Goal: Task Accomplishment & Management: Use online tool/utility

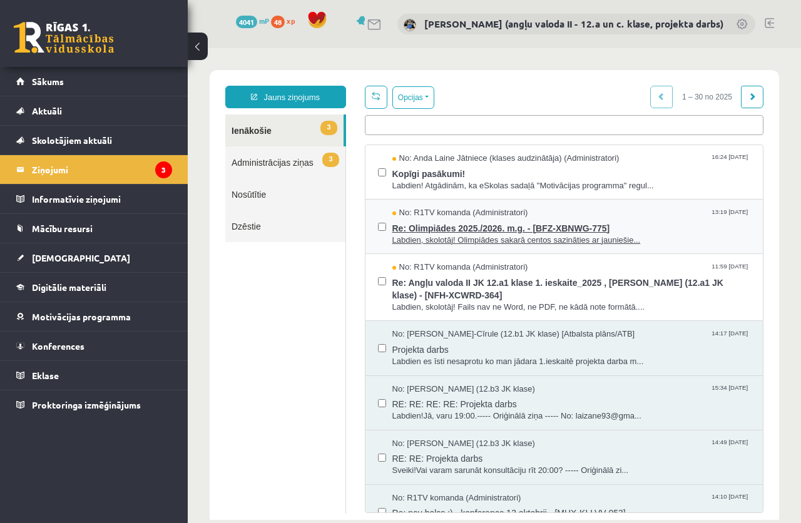
click at [481, 230] on span "Re: Olimpiādes 2025./2026. m.g. - [BFZ-XBNWG-775]" at bounding box center [571, 227] width 359 height 16
click at [57, 171] on legend "Ziņojumi 3" at bounding box center [102, 169] width 140 height 29
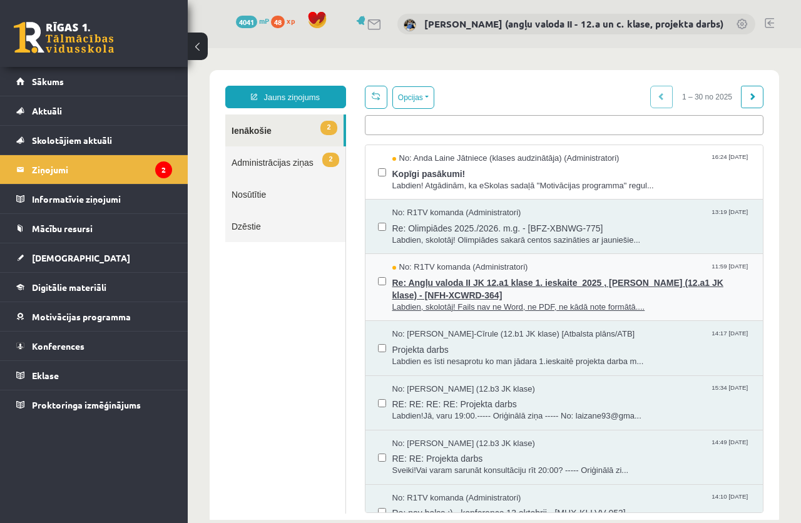
click at [429, 282] on span "Re: Angļu valoda II JK 12.a1 klase 1. ieskaite_2025 , [PERSON_NAME] (12.a1 JK k…" at bounding box center [571, 287] width 359 height 28
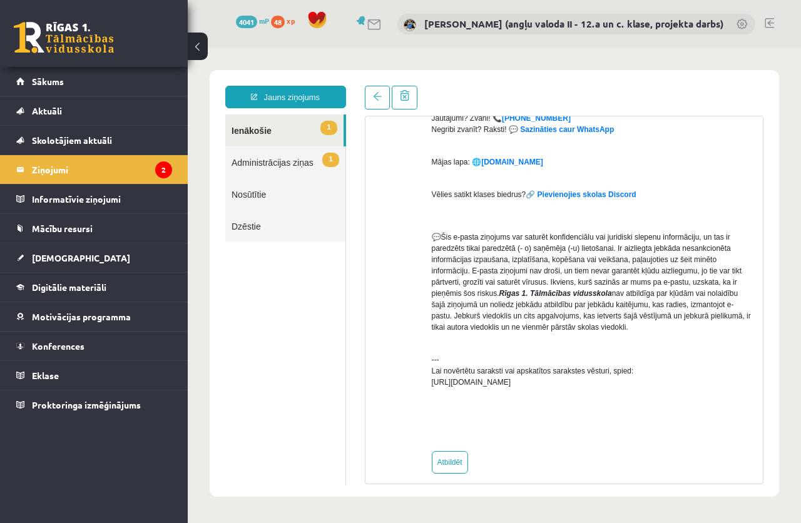
scroll to position [280, 0]
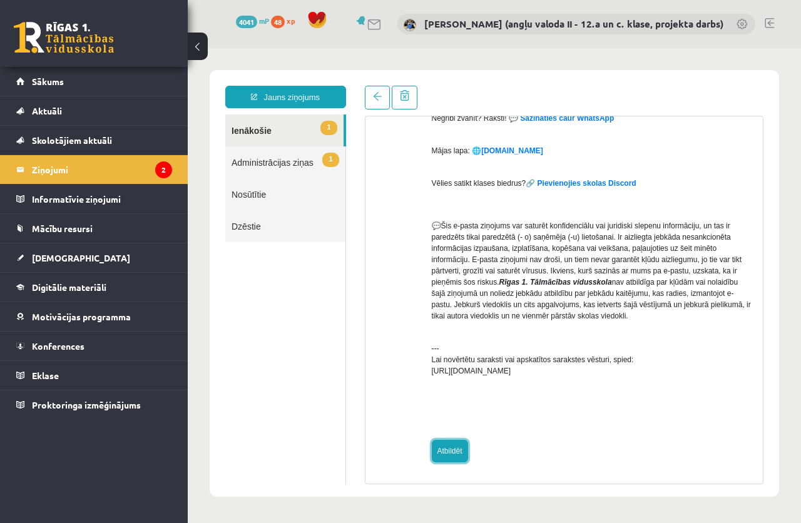
click at [442, 453] on link "Atbildēt" at bounding box center [450, 451] width 36 height 23
type input "**********"
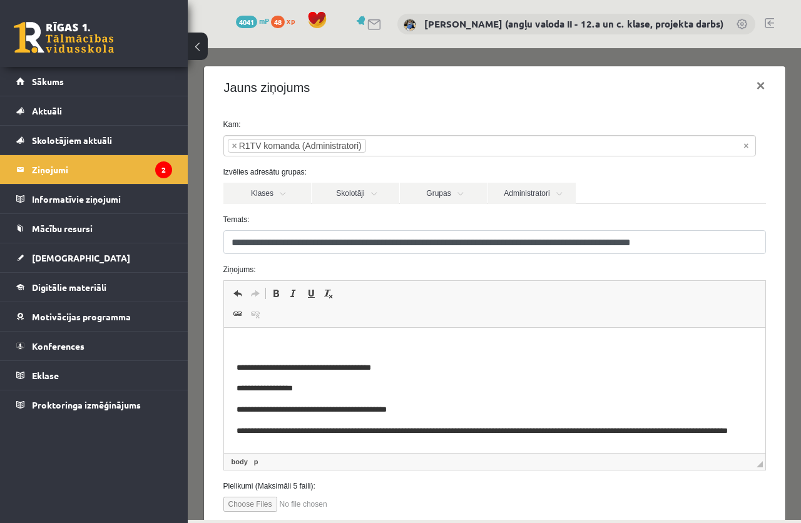
click at [258, 341] on p "Editor, wiswyg-editor-47433804623960-1760548564-412" at bounding box center [494, 346] width 516 height 13
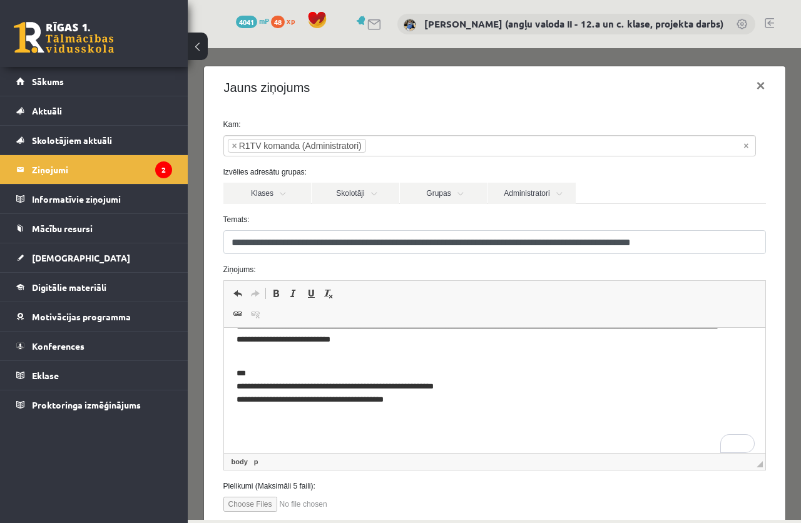
scroll to position [82, 0]
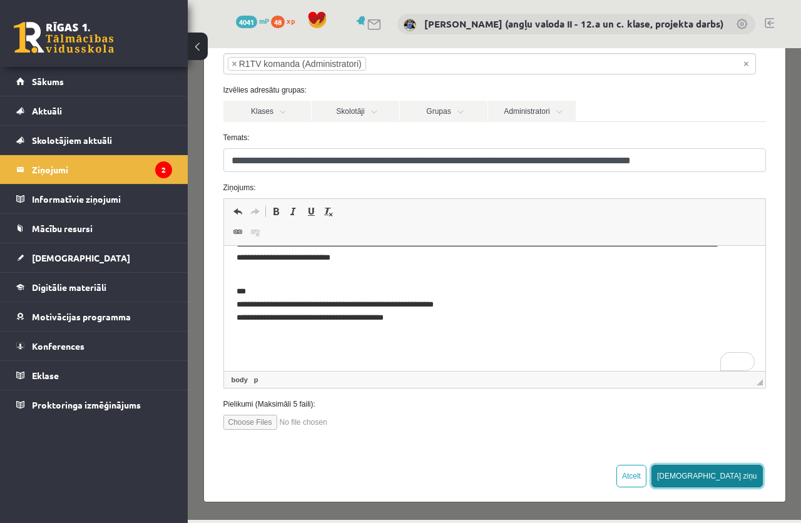
click at [729, 473] on button "[DEMOGRAPHIC_DATA] ziņu" at bounding box center [706, 476] width 111 height 23
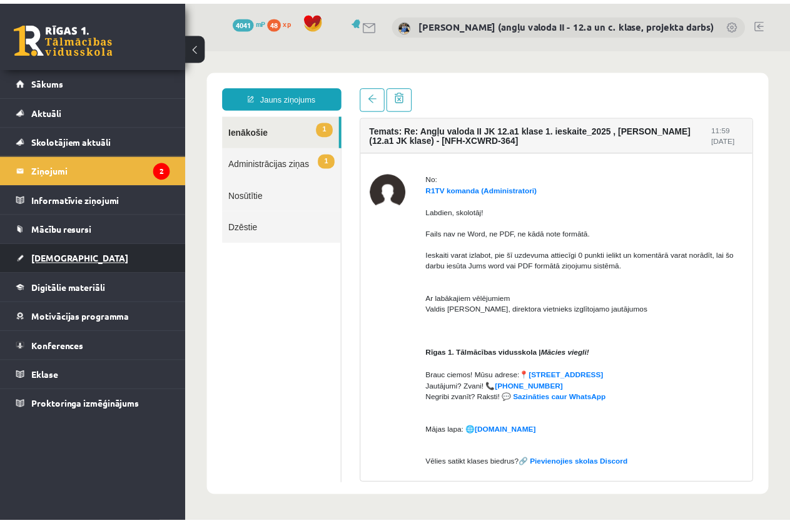
scroll to position [0, 0]
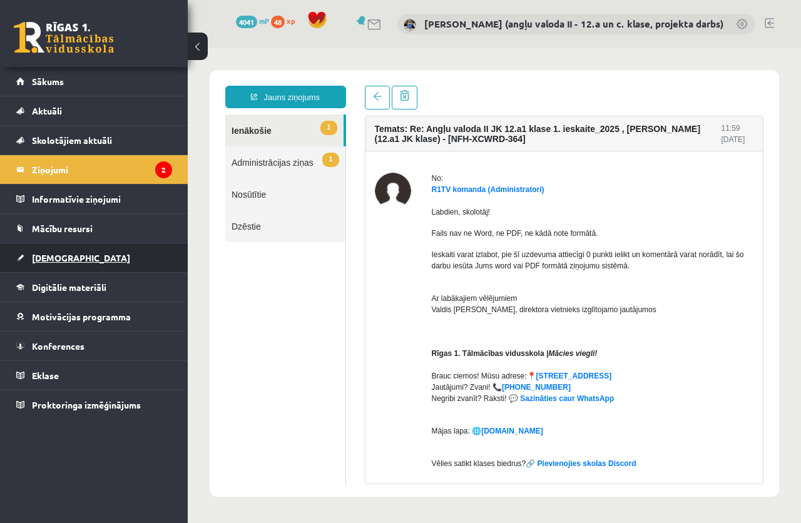
click at [51, 257] on span "[DEMOGRAPHIC_DATA]" at bounding box center [81, 257] width 98 height 11
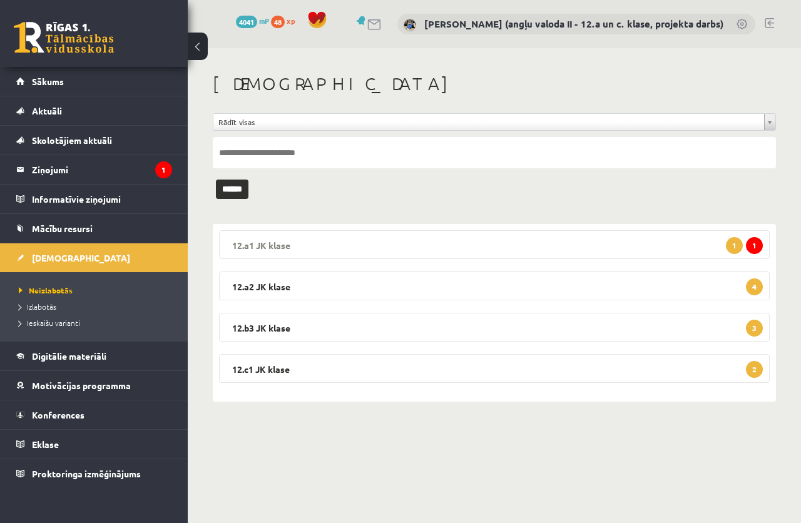
click at [509, 243] on legend "12.a1 JK klase 1 1" at bounding box center [494, 244] width 551 height 29
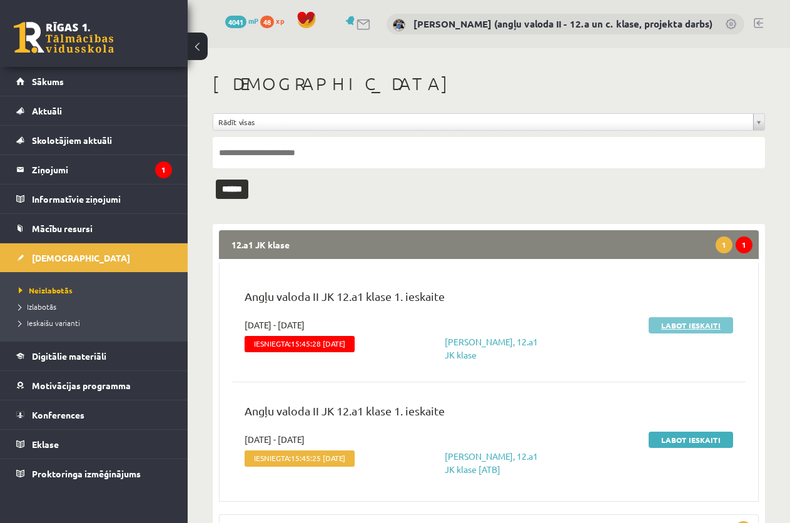
click at [683, 325] on link "Labot ieskaiti" at bounding box center [691, 325] width 84 height 16
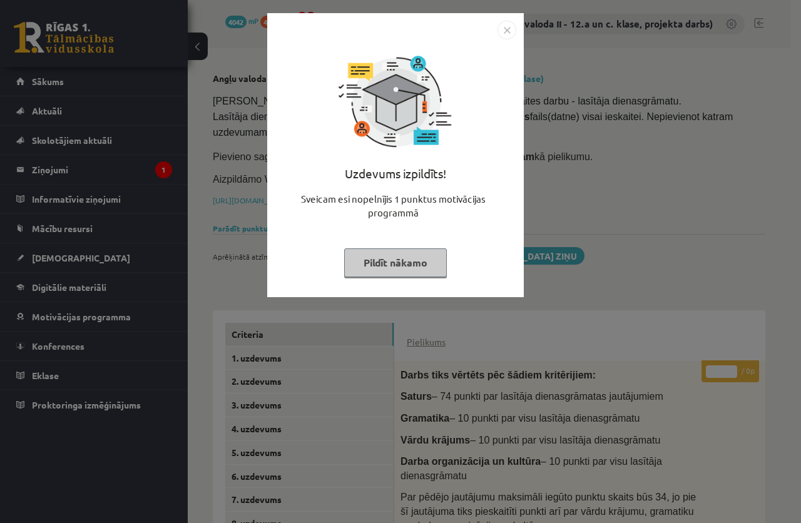
click at [414, 265] on button "Pildīt nākamo" at bounding box center [395, 262] width 103 height 29
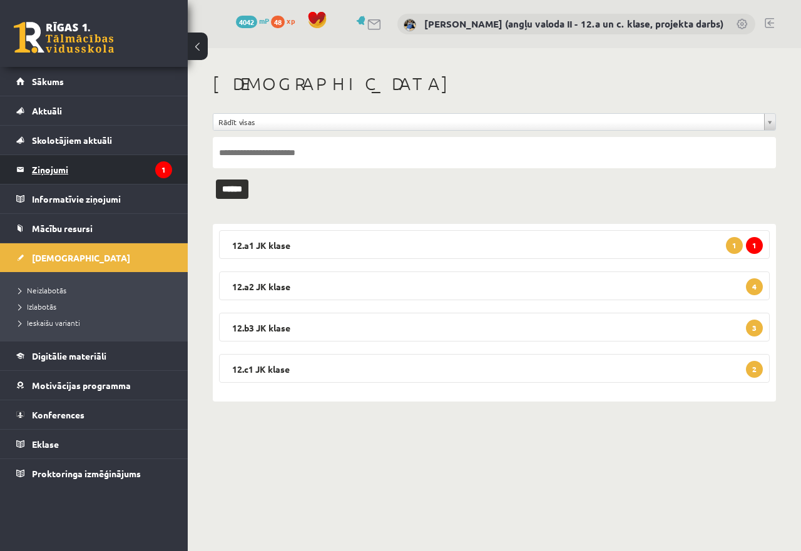
click at [45, 165] on legend "Ziņojumi 1" at bounding box center [102, 169] width 140 height 29
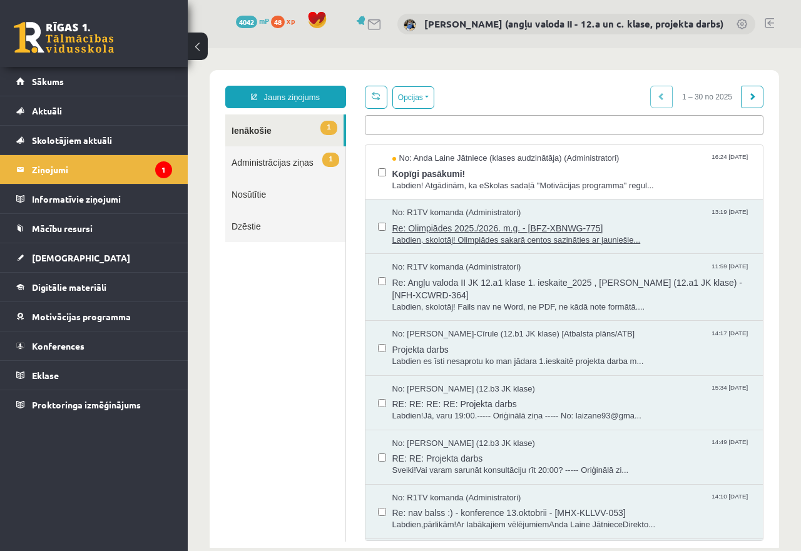
click at [425, 230] on span "Re: Olimpiādes 2025./2026. m.g. - [BFZ-XBNWG-775]" at bounding box center [571, 227] width 359 height 16
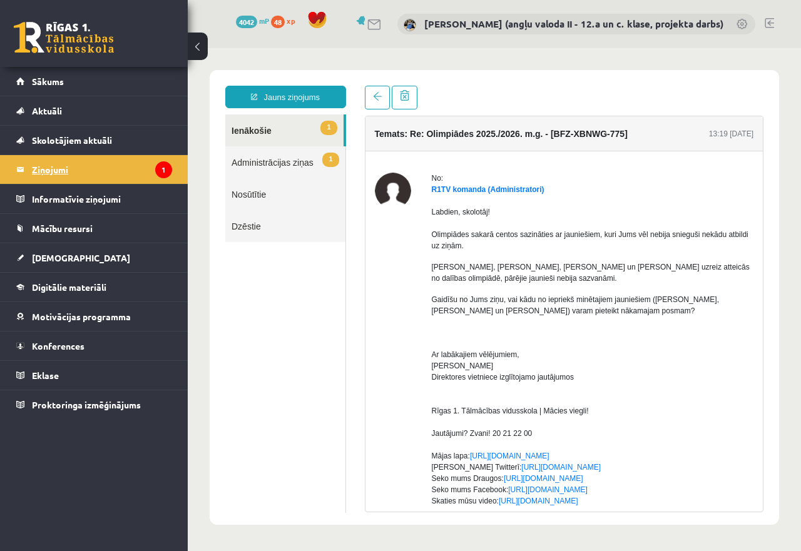
click at [114, 163] on legend "Ziņojumi 1" at bounding box center [102, 169] width 140 height 29
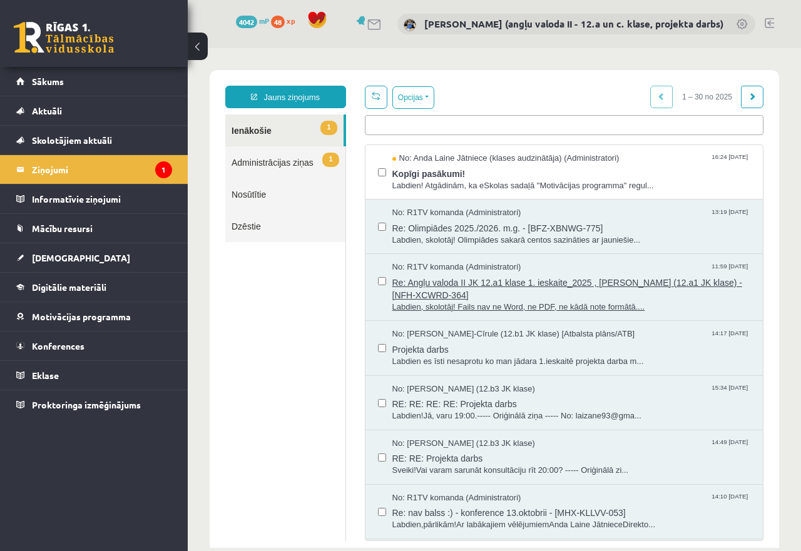
click at [433, 280] on span "Re: Angļu valoda II JK 12.a1 klase 1. ieskaite_2025 , [PERSON_NAME] (12.a1 JK k…" at bounding box center [571, 287] width 359 height 28
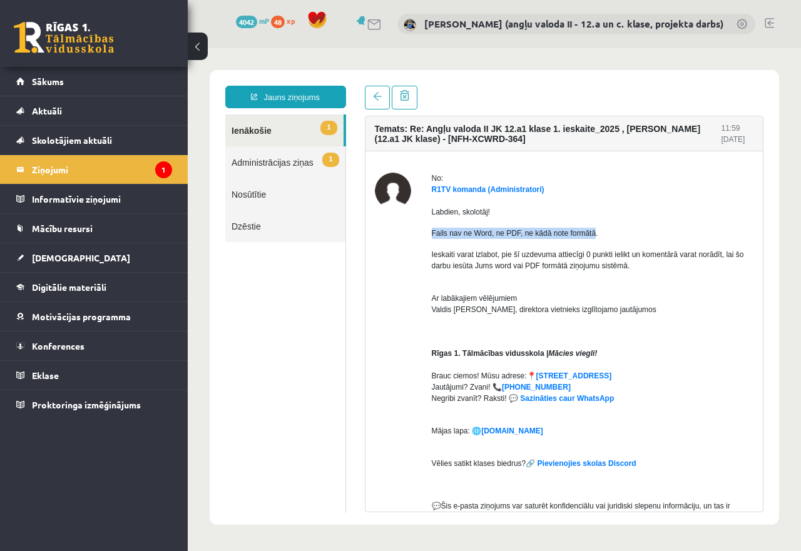
drag, startPoint x: 429, startPoint y: 235, endPoint x: 591, endPoint y: 237, distance: 162.1
click at [591, 237] on div "No: R1TV komanda (Administratori) Labdien, skolotāj! Fails nav ne Word, ne PDF,…" at bounding box center [564, 458] width 379 height 570
copy p "Fails nav ne Word, ne PDF, ne kādā note formātā"
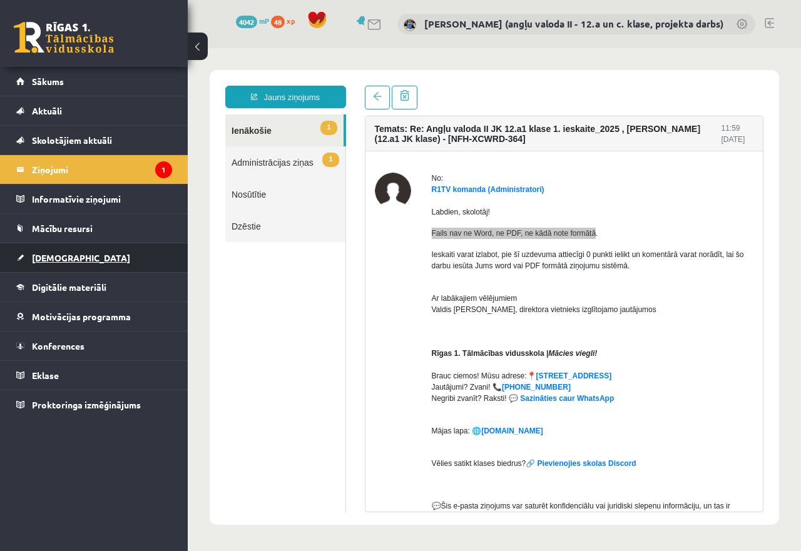
click at [51, 260] on span "[DEMOGRAPHIC_DATA]" at bounding box center [81, 257] width 98 height 11
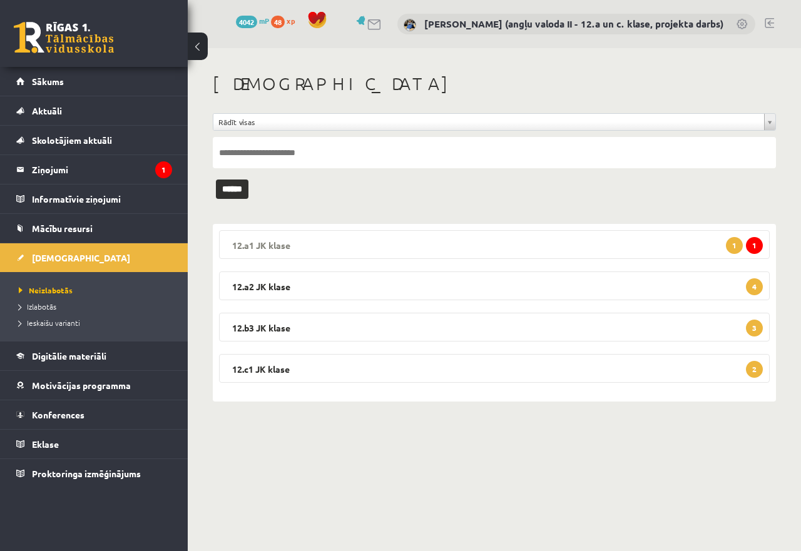
click at [382, 243] on legend "12.a1 JK klase 1 1" at bounding box center [494, 244] width 551 height 29
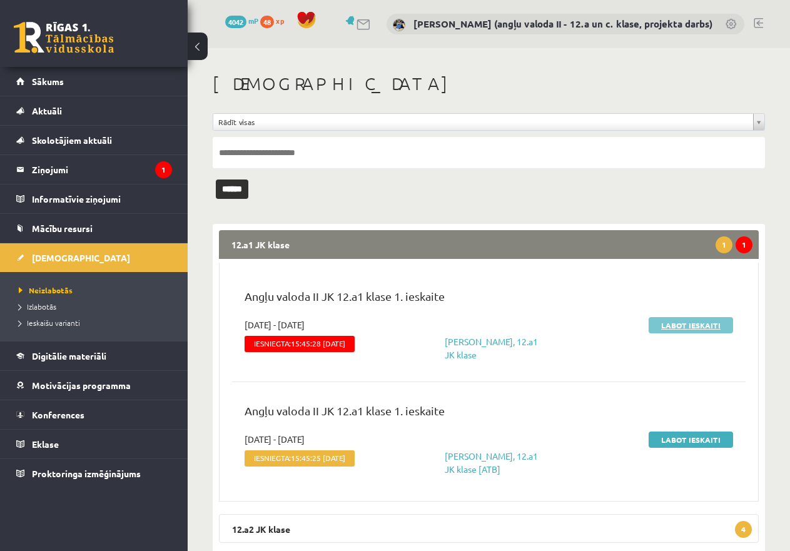
click at [680, 322] on link "Labot ieskaiti" at bounding box center [691, 325] width 84 height 16
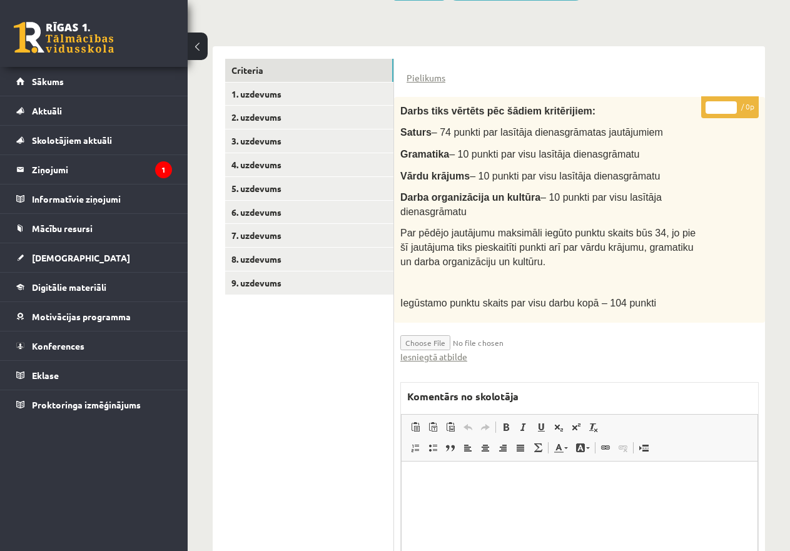
scroll to position [379, 0]
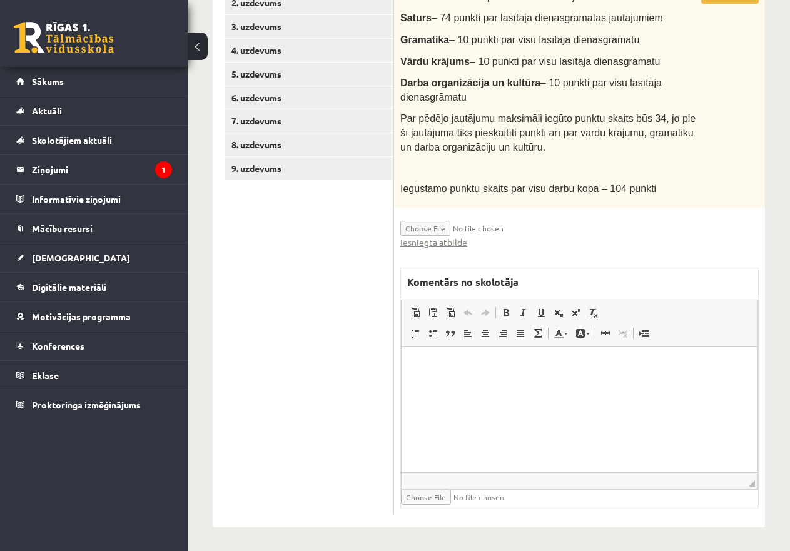
click at [447, 370] on p "Editor, wiswyg-editor-47433995969860-1760548652-258" at bounding box center [579, 366] width 331 height 13
drag, startPoint x: 472, startPoint y: 379, endPoint x: 517, endPoint y: 403, distance: 51.5
click at [472, 379] on span "Paste" at bounding box center [481, 378] width 39 height 18
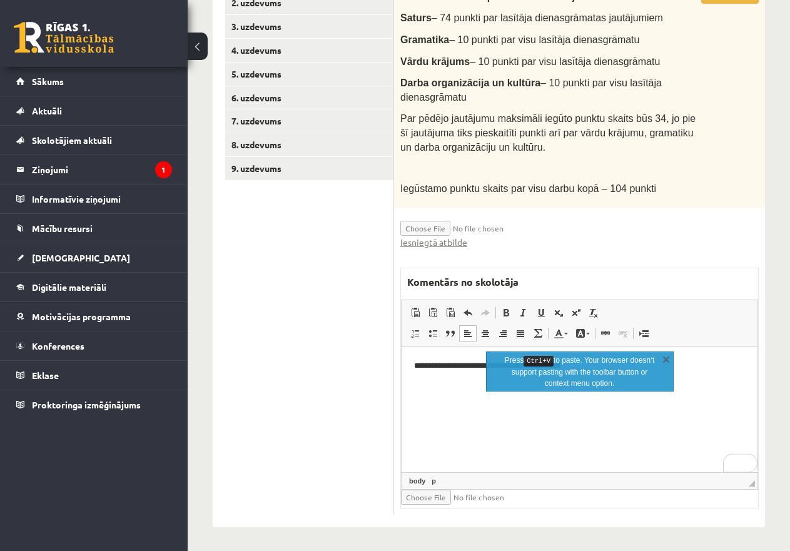
click at [412, 365] on html "**********" at bounding box center [580, 366] width 356 height 38
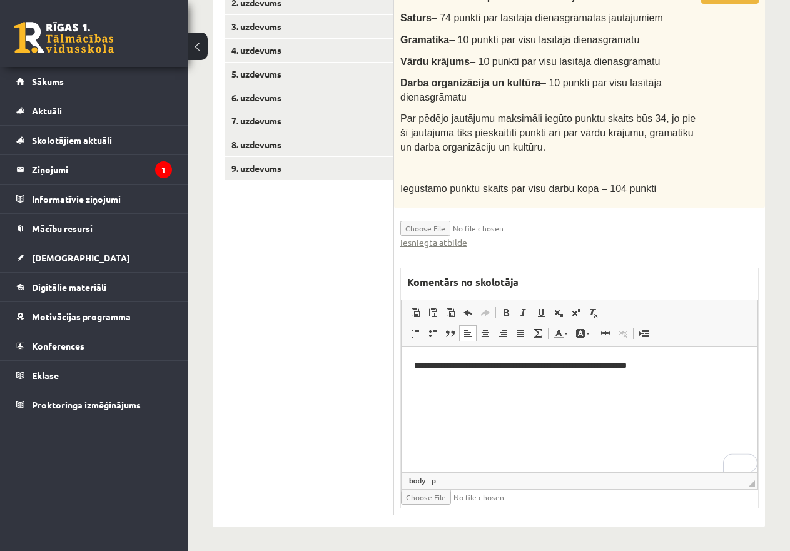
click at [679, 369] on p "**********" at bounding box center [579, 366] width 331 height 13
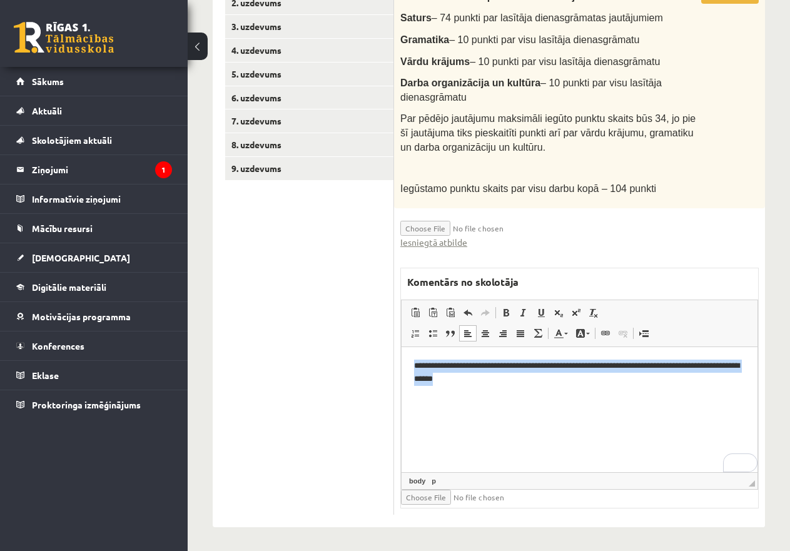
drag, startPoint x: 492, startPoint y: 382, endPoint x: 410, endPoint y: 369, distance: 83.1
click at [410, 369] on html "**********" at bounding box center [580, 372] width 356 height 51
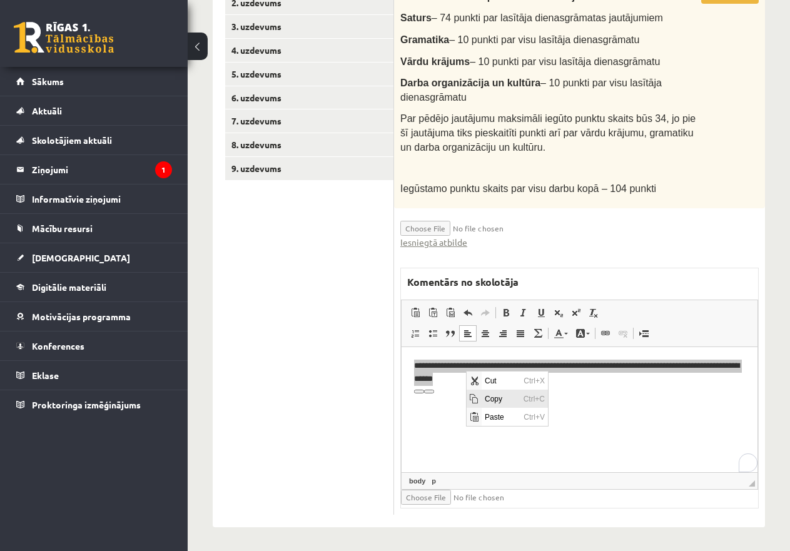
click at [492, 397] on span "Copy" at bounding box center [501, 399] width 39 height 18
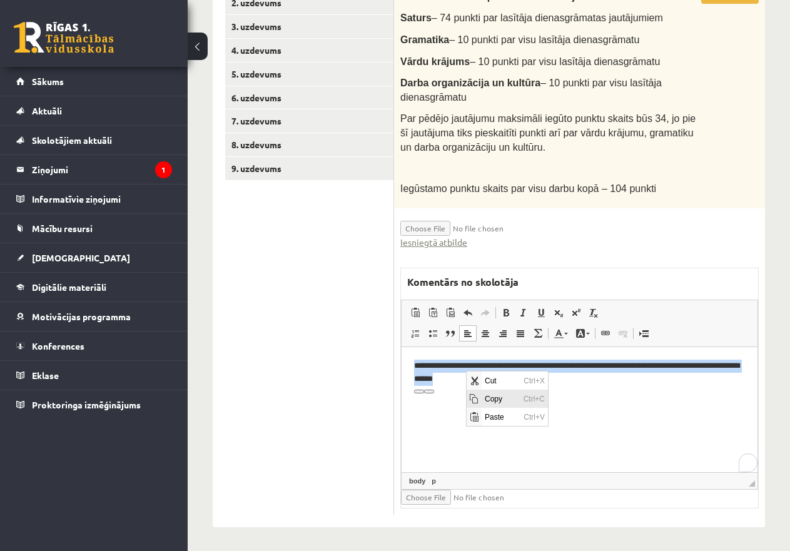
copy p "**********"
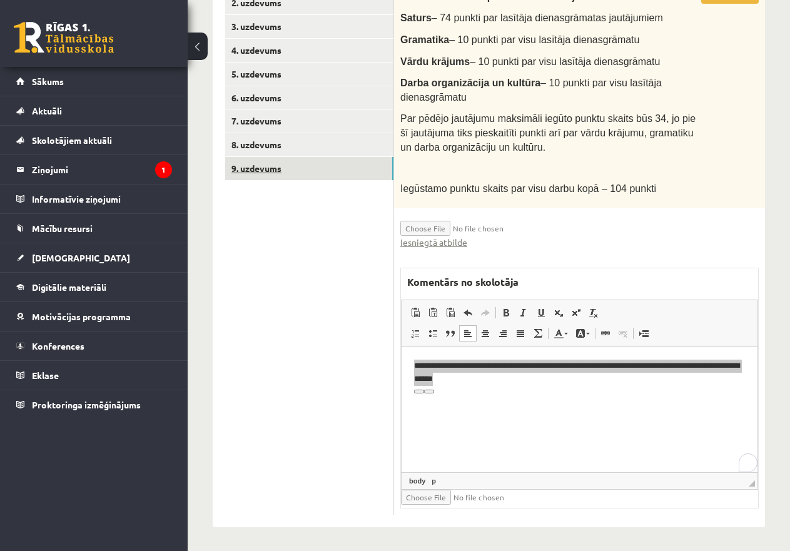
click at [253, 163] on link "9. uzdevums" at bounding box center [309, 168] width 168 height 23
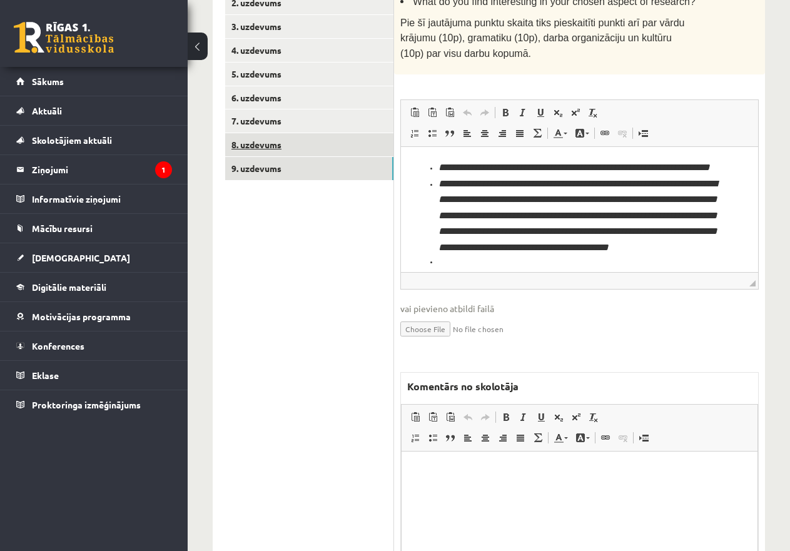
click at [277, 140] on link "8. uzdevums" at bounding box center [309, 144] width 168 height 23
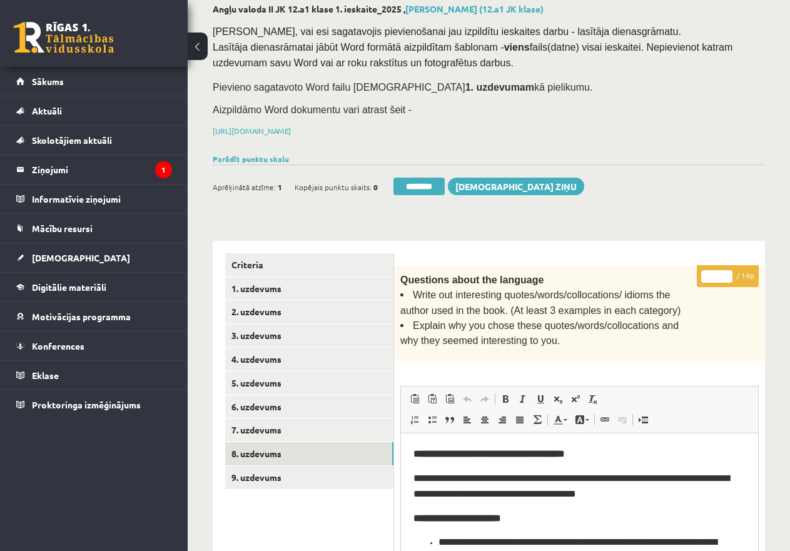
scroll to position [66, 0]
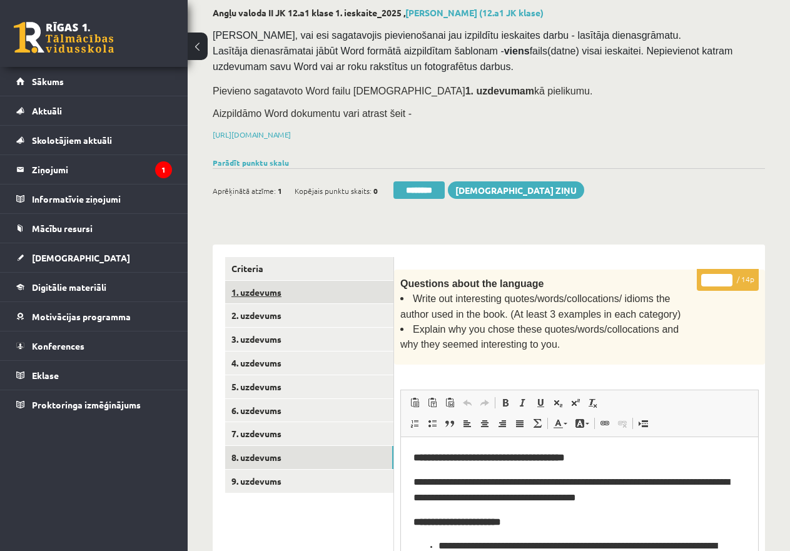
click at [263, 287] on link "1. uzdevums" at bounding box center [309, 292] width 168 height 23
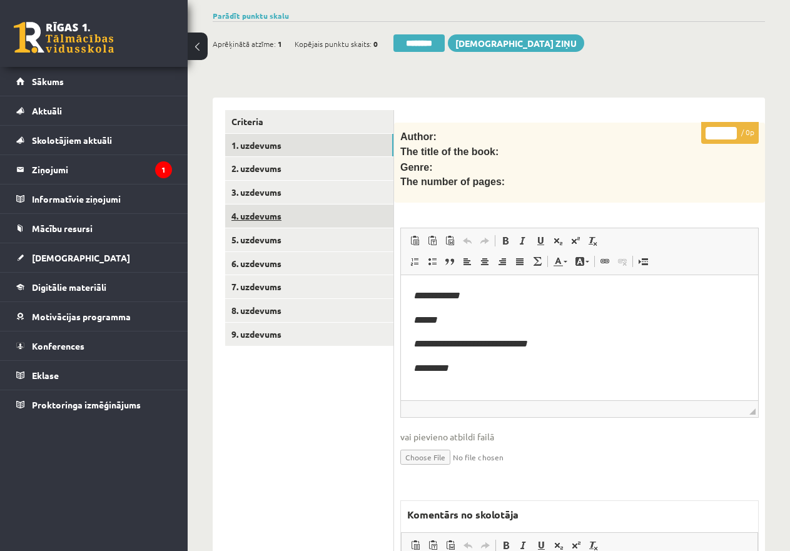
scroll to position [191, 0]
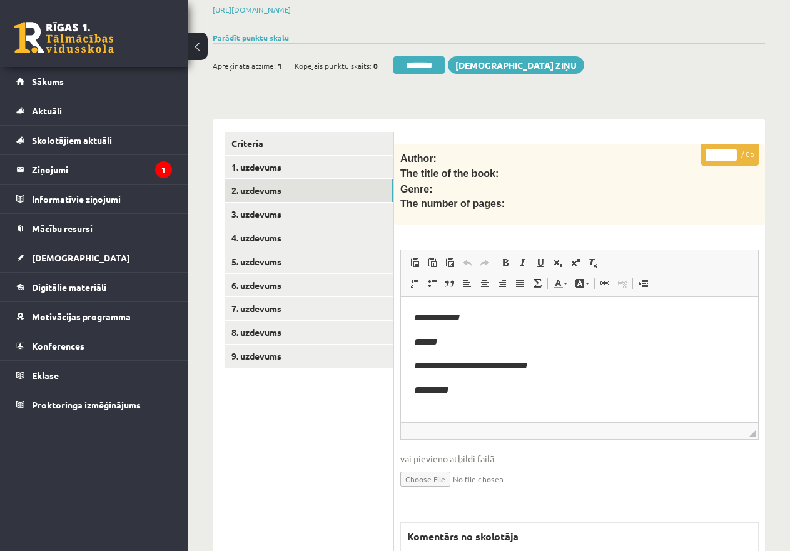
click at [262, 188] on link "2. uzdevums" at bounding box center [309, 190] width 168 height 23
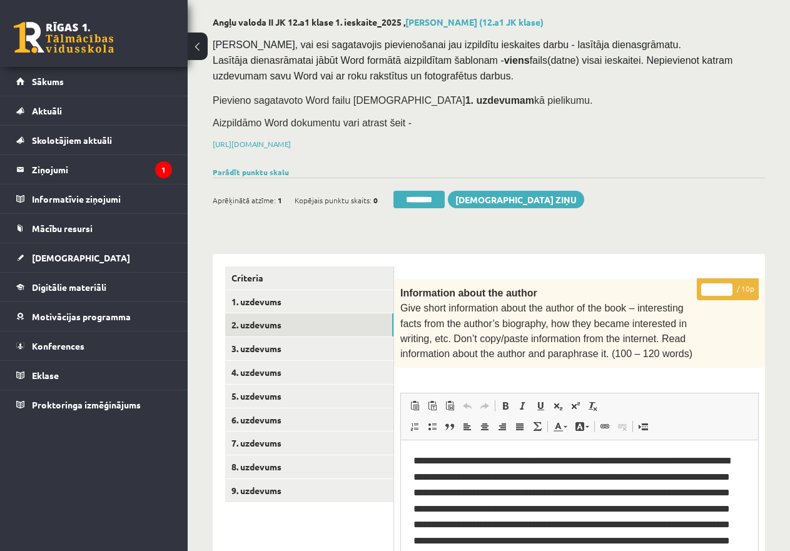
scroll to position [128, 0]
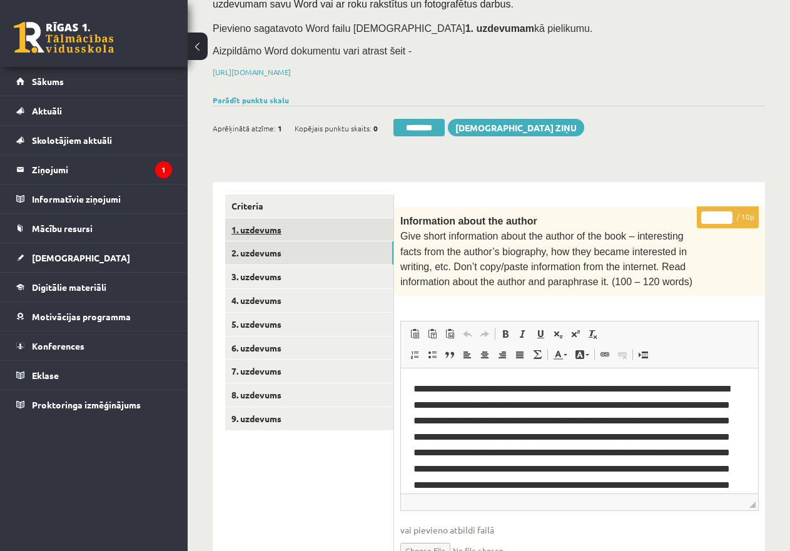
click at [273, 227] on link "1. uzdevums" at bounding box center [309, 229] width 168 height 23
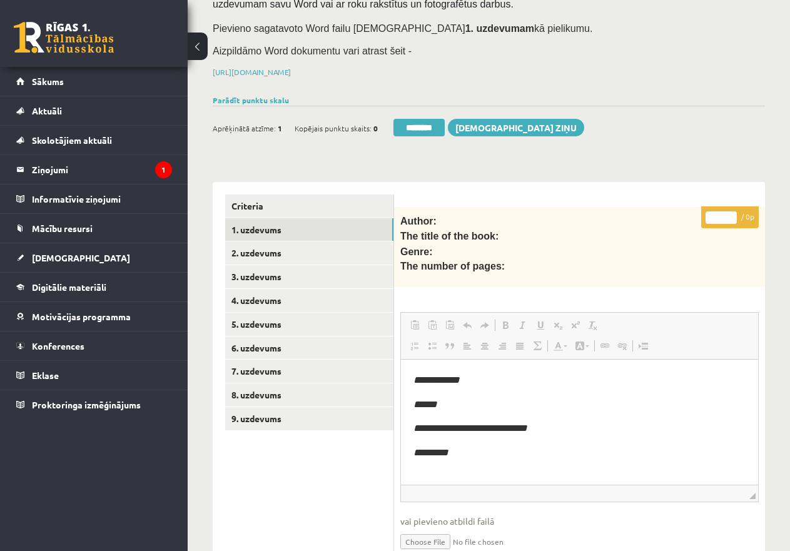
scroll to position [0, 0]
click at [257, 250] on link "2. uzdevums" at bounding box center [309, 253] width 168 height 23
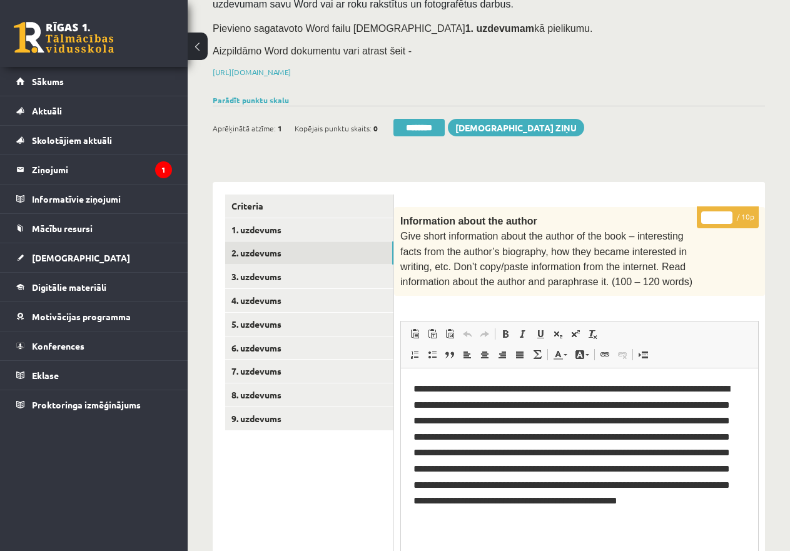
drag, startPoint x: 755, startPoint y: 498, endPoint x: 775, endPoint y: 576, distance: 80.3
click at [775, 423] on html "0 Dāvanas 4042 mP 48 xp Katrīne Laizāne (angļu valoda II - 12.a un c. klase, pr…" at bounding box center [395, 147] width 790 height 551
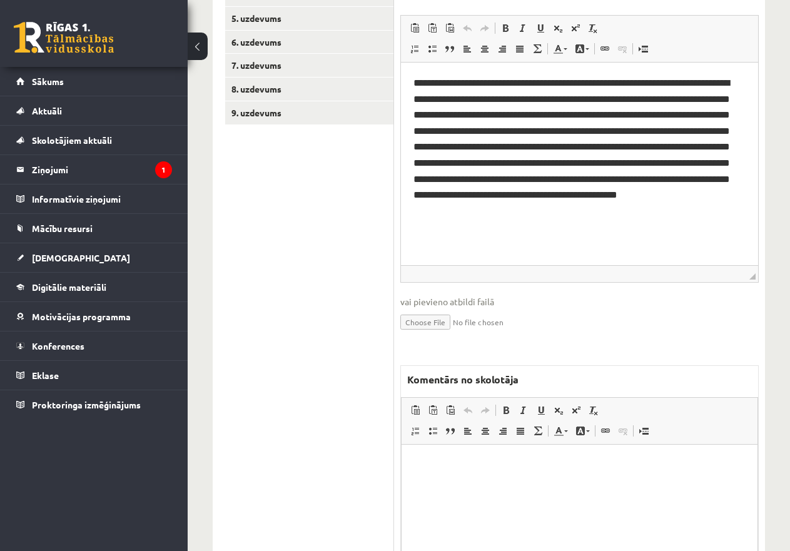
scroll to position [538, 0]
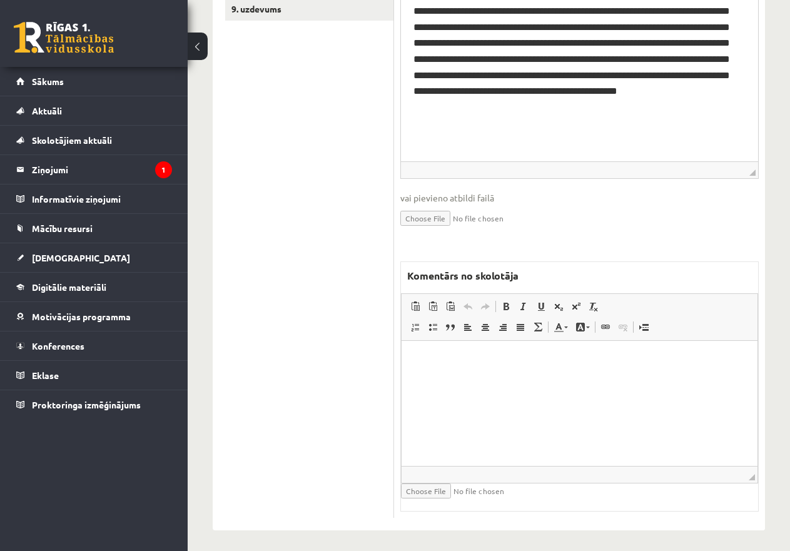
click at [429, 354] on p "Editor, wiswyg-editor-47433850840900-1760548734-5" at bounding box center [579, 359] width 331 height 13
click at [457, 357] on span "Paste" at bounding box center [463, 359] width 39 height 18
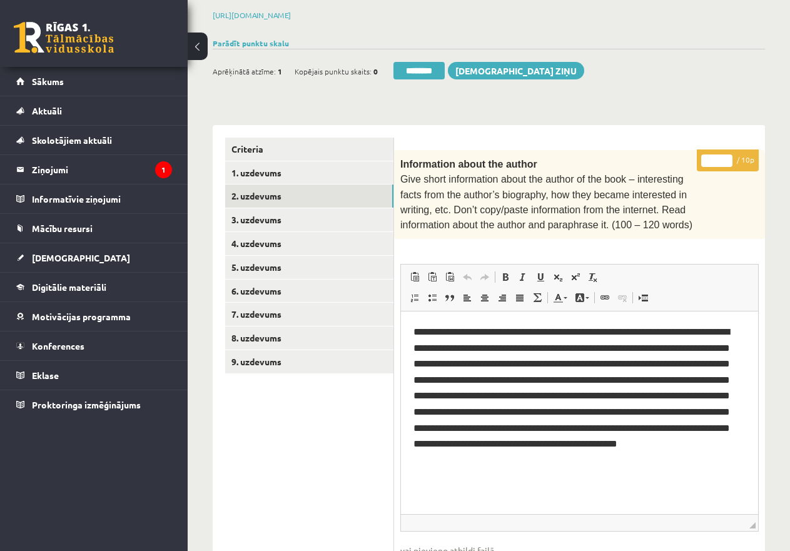
scroll to position [163, 0]
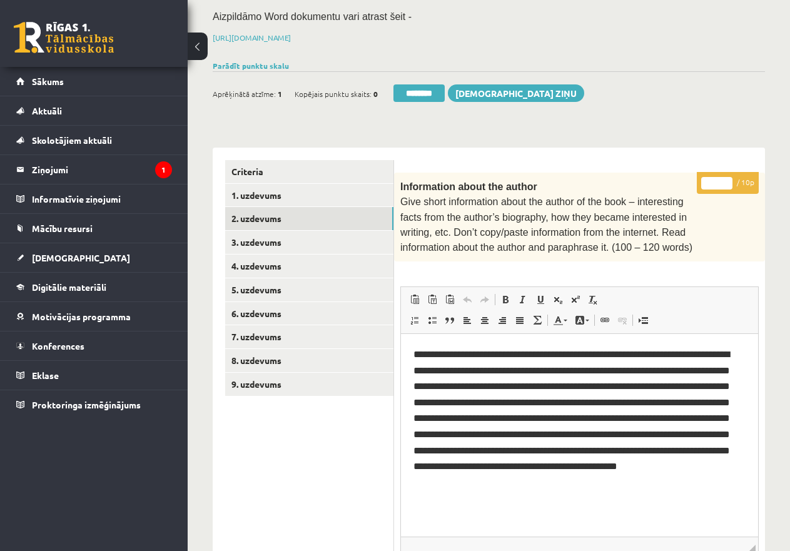
drag, startPoint x: 720, startPoint y: 182, endPoint x: 693, endPoint y: 181, distance: 26.9
click at [693, 181] on div "* / 10p Information about the author Give short information about the author of…" at bounding box center [579, 533] width 371 height 721
type input "*"
click at [252, 236] on link "3. uzdevums" at bounding box center [309, 242] width 168 height 23
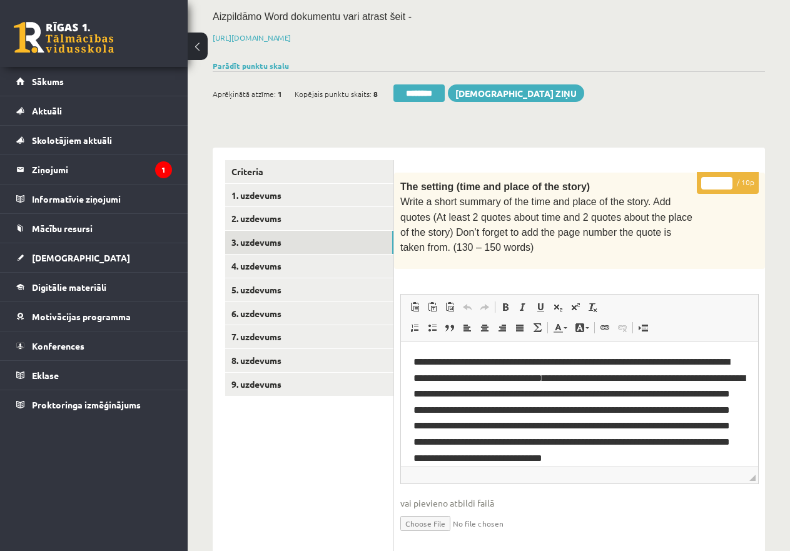
scroll to position [0, 0]
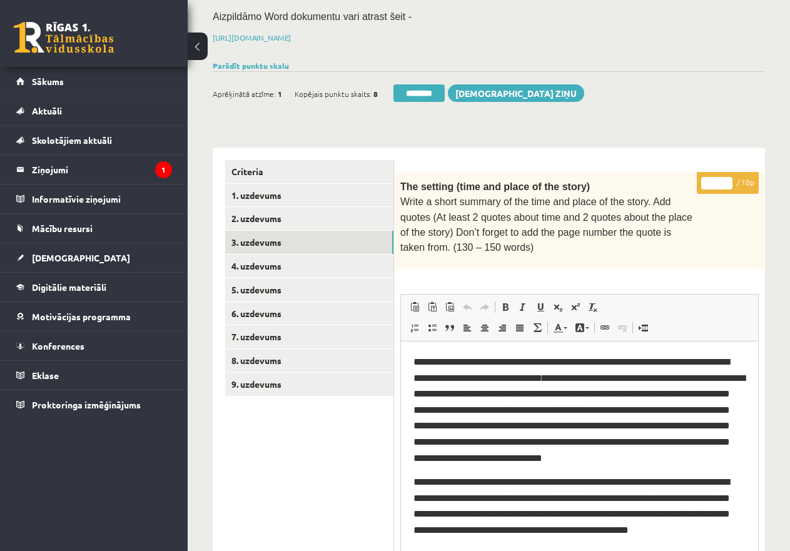
drag, startPoint x: 751, startPoint y: 473, endPoint x: 800, endPoint y: 435, distance: 62.0
click at [790, 389] on html "0 Dāvanas 4042 mP 48 xp Katrīne Laizāne (angļu valoda II - 12.a un c. klase, pr…" at bounding box center [395, 112] width 790 height 551
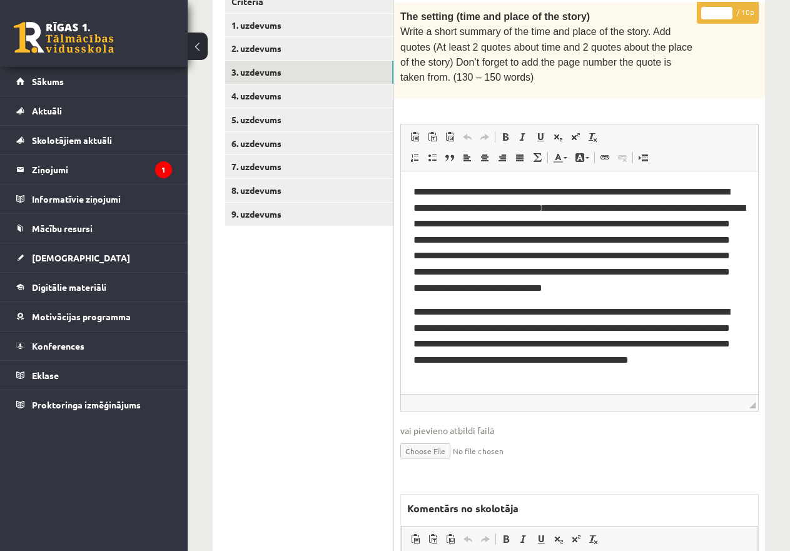
scroll to position [340, 0]
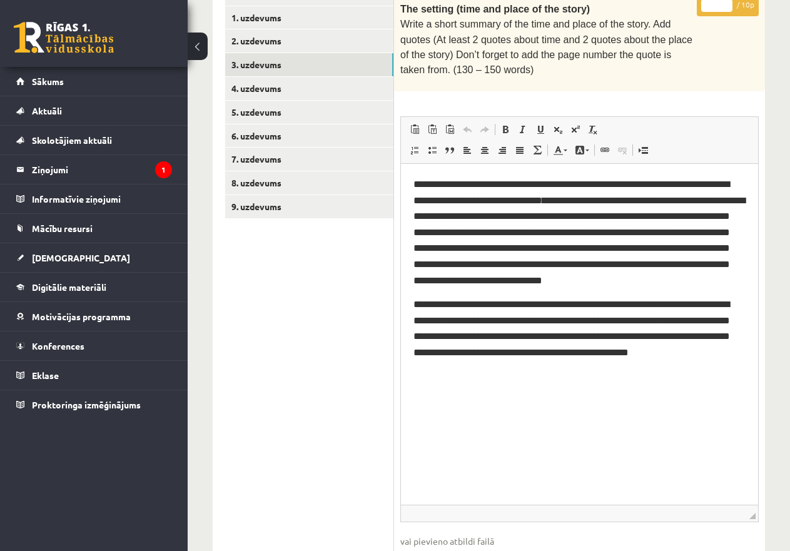
drag, startPoint x: 753, startPoint y: 394, endPoint x: 763, endPoint y: 512, distance: 118.7
click at [763, 512] on div "* / 10p The setting (time and place of the story) Write a short summary of the …" at bounding box center [579, 428] width 371 height 867
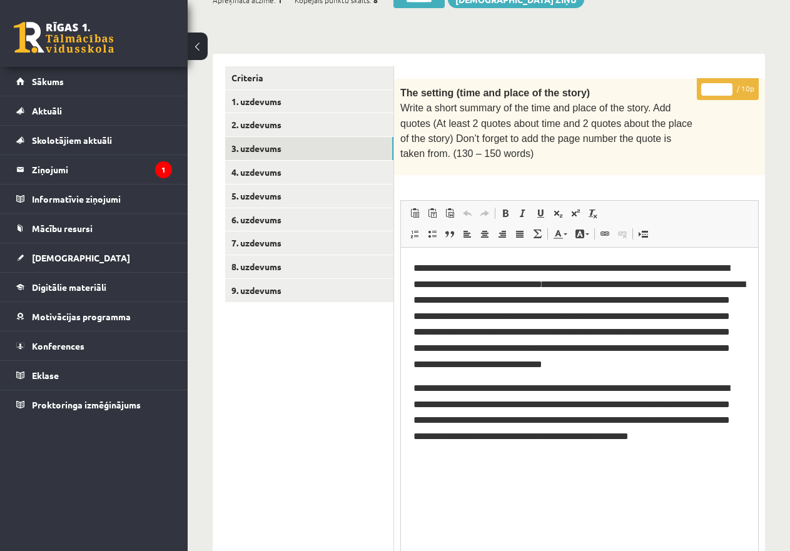
scroll to position [153, 0]
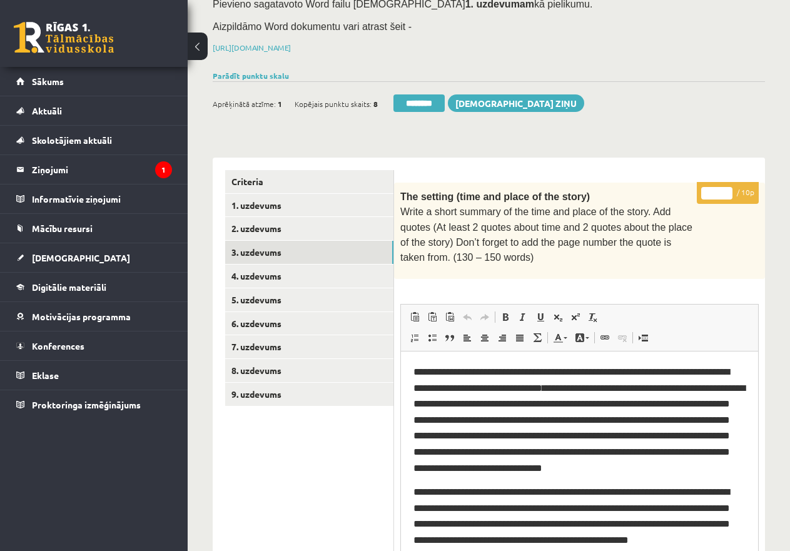
click at [708, 191] on input "*" at bounding box center [716, 193] width 31 height 13
type input "**"
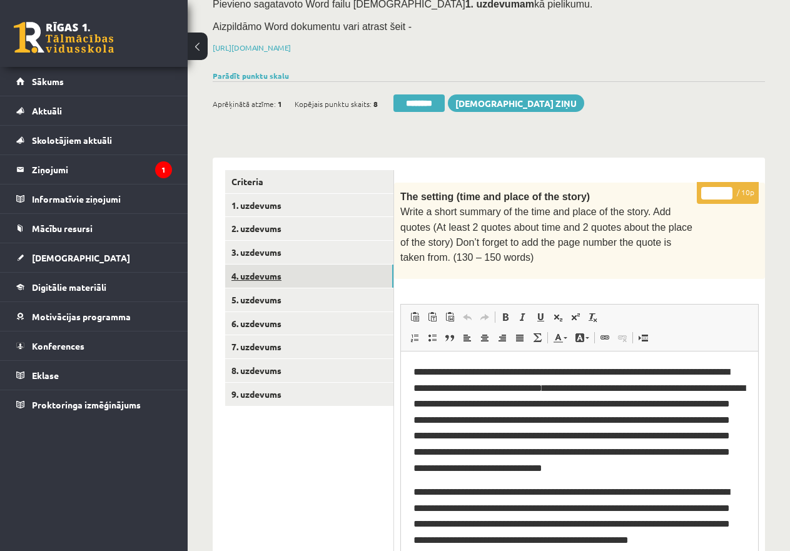
click at [357, 266] on link "4. uzdevums" at bounding box center [309, 276] width 168 height 23
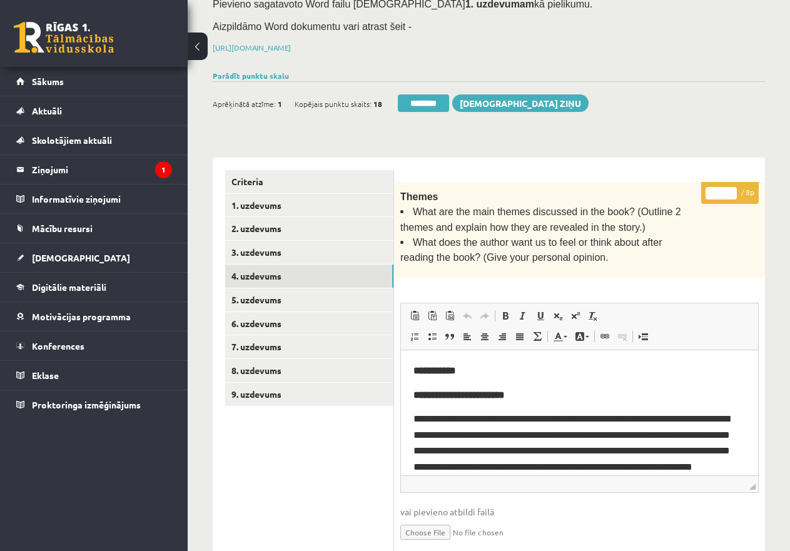
scroll to position [0, 0]
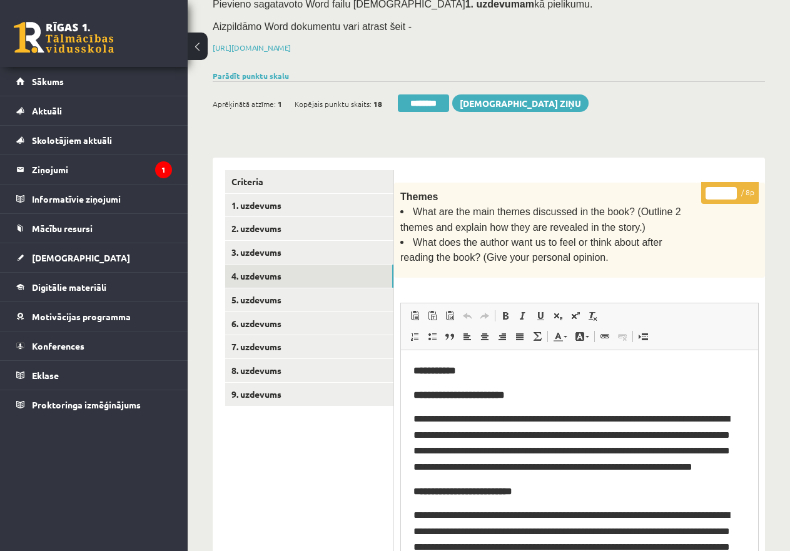
drag, startPoint x: 754, startPoint y: 481, endPoint x: 762, endPoint y: 576, distance: 95.5
click at [762, 399] on html "0 Dāvanas 4042 mP 48 xp Katrīne Laizāne (angļu valoda II - 12.a un c. klase, pr…" at bounding box center [395, 122] width 790 height 551
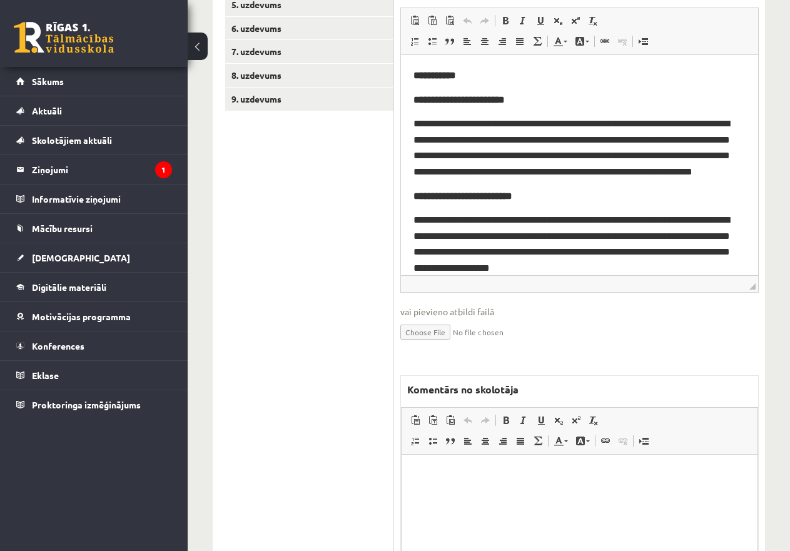
scroll to position [466, 0]
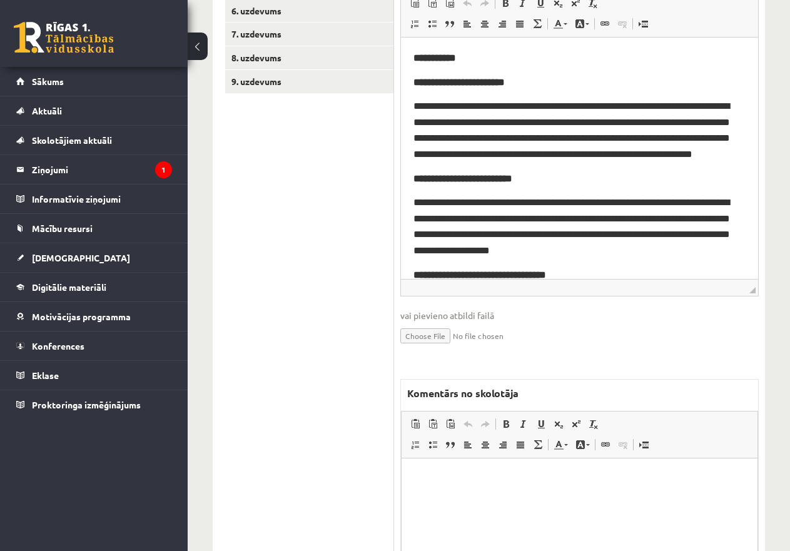
drag, startPoint x: 750, startPoint y: 261, endPoint x: 762, endPoint y: 295, distance: 36.4
click at [770, 283] on div "Angļu valoda II JK 12.a1 klase 1. ieskaite_2025 , Karīna Gutāne (12.a1 JK klase…" at bounding box center [489, 128] width 603 height 1091
drag, startPoint x: 455, startPoint y: 452, endPoint x: 52, endPoint y: 18, distance: 592.4
click at [455, 452] on span "Editor toolbars Paste Keyboard shortcut Ctrl+V Paste as plain text Keyboard sho…" at bounding box center [580, 435] width 356 height 47
click at [453, 479] on p "Editor, wiswyg-editor-47433995581220-1760548778-523" at bounding box center [579, 477] width 331 height 13
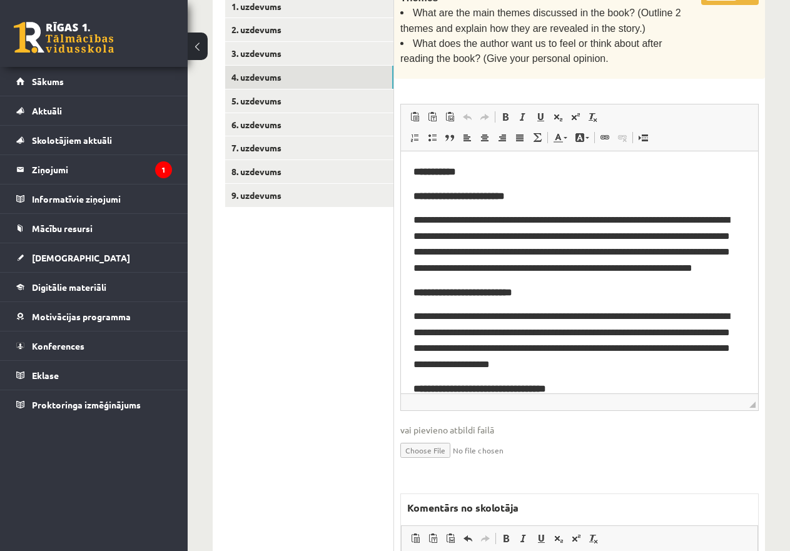
scroll to position [215, 0]
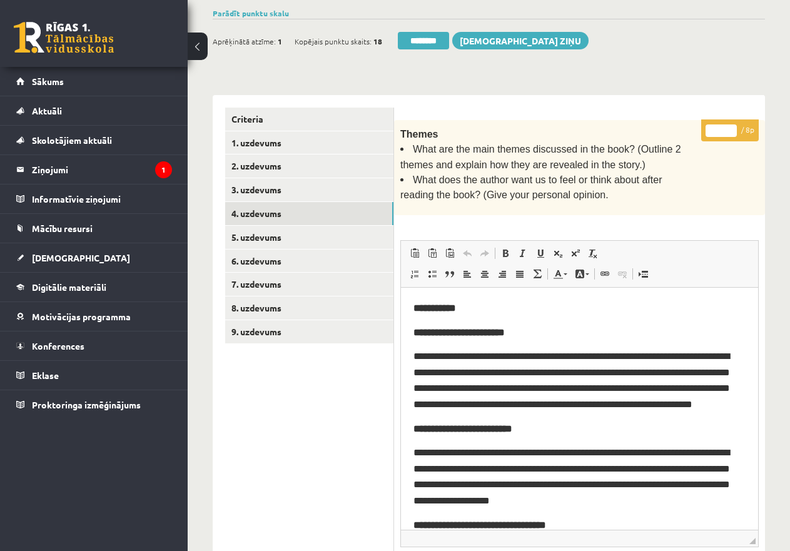
drag, startPoint x: 723, startPoint y: 128, endPoint x: 706, endPoint y: 128, distance: 17.5
click at [706, 128] on input "*" at bounding box center [721, 131] width 31 height 13
type input "*"
click at [266, 231] on link "5. uzdevums" at bounding box center [309, 237] width 168 height 23
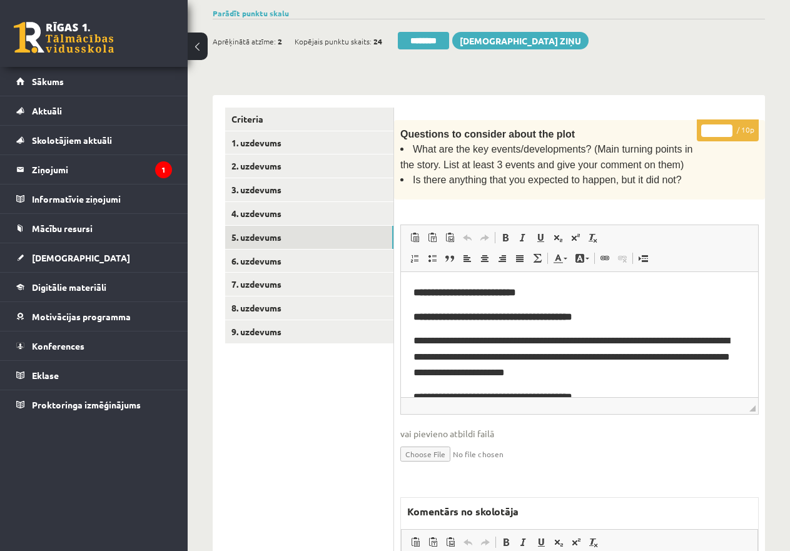
scroll to position [0, 0]
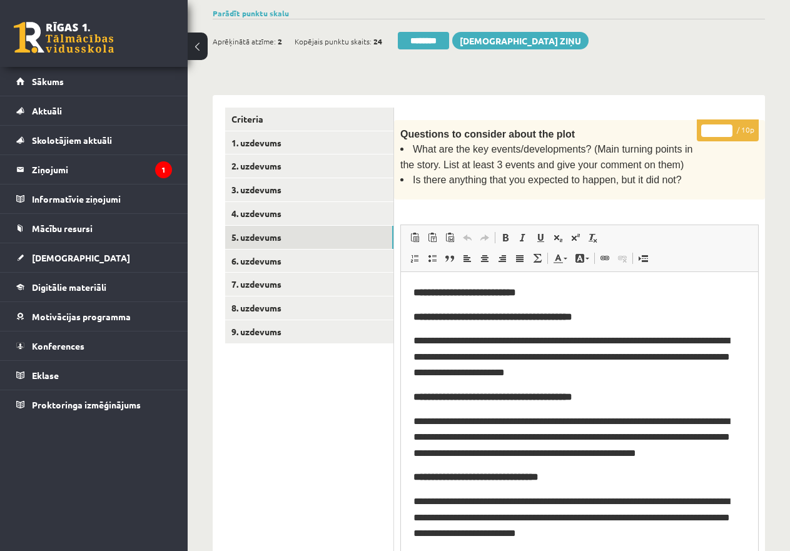
drag, startPoint x: 752, startPoint y: 406, endPoint x: 782, endPoint y: 576, distance: 172.2
click at [782, 336] on html "0 Dāvanas 4042 mP 48 xp Katrīne Laizāne (angļu valoda II - 12.a un c. klase, pr…" at bounding box center [395, 60] width 790 height 551
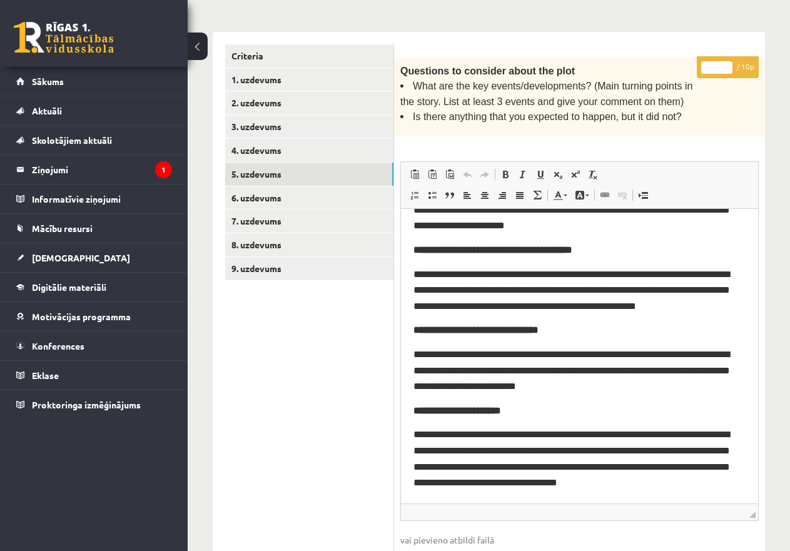
scroll to position [215, 0]
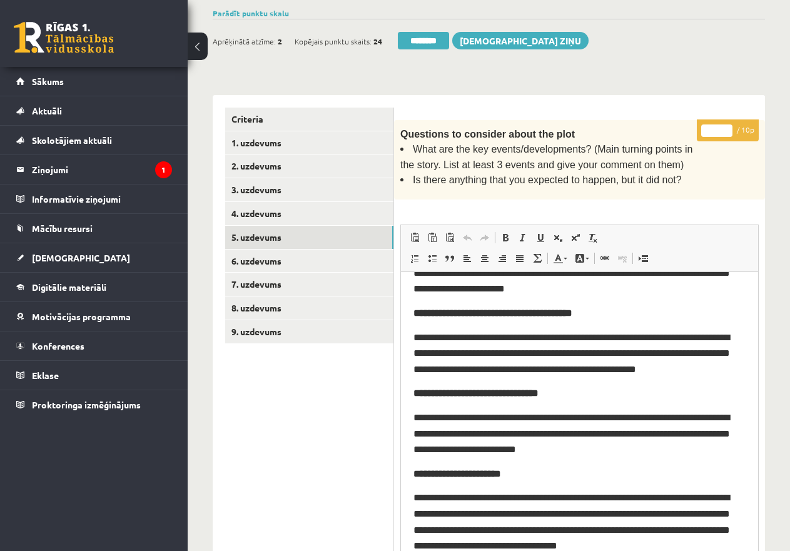
drag, startPoint x: 719, startPoint y: 123, endPoint x: 693, endPoint y: 123, distance: 25.7
click at [693, 123] on div "* / 10p Questions to consider about the plot What are the key events/developmen…" at bounding box center [579, 522] width 371 height 804
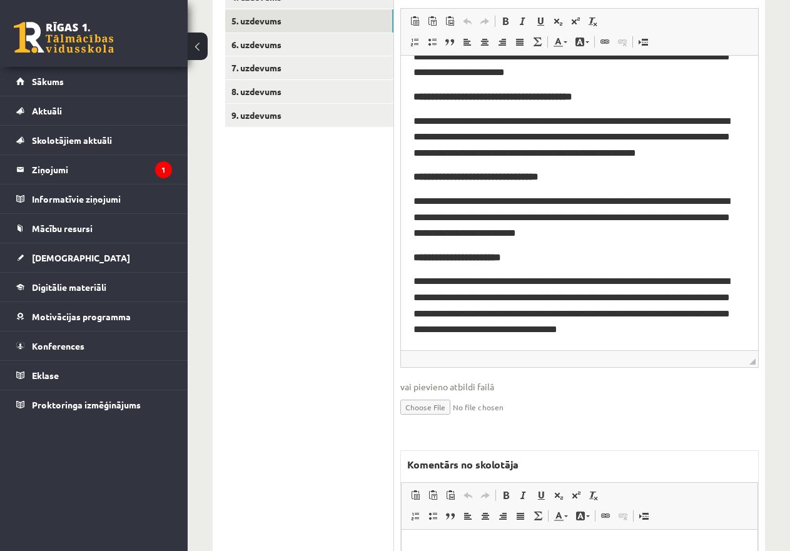
scroll to position [591, 0]
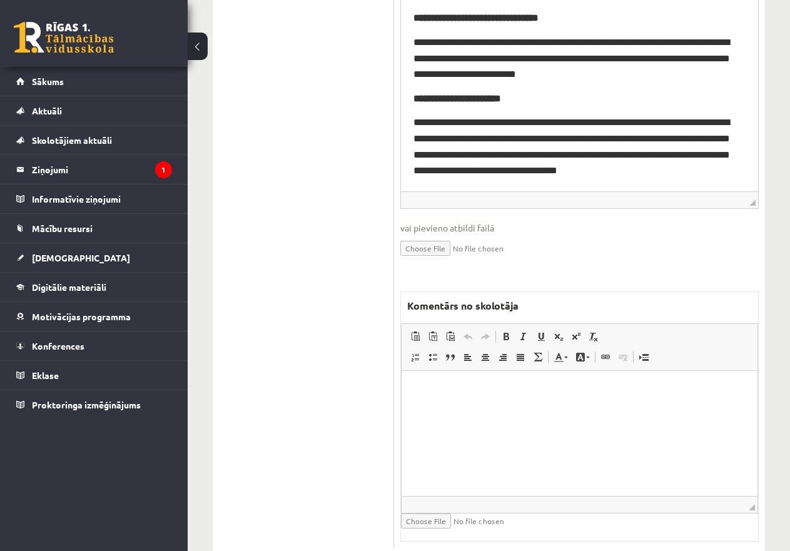
type input "*"
click at [470, 402] on html at bounding box center [580, 390] width 356 height 38
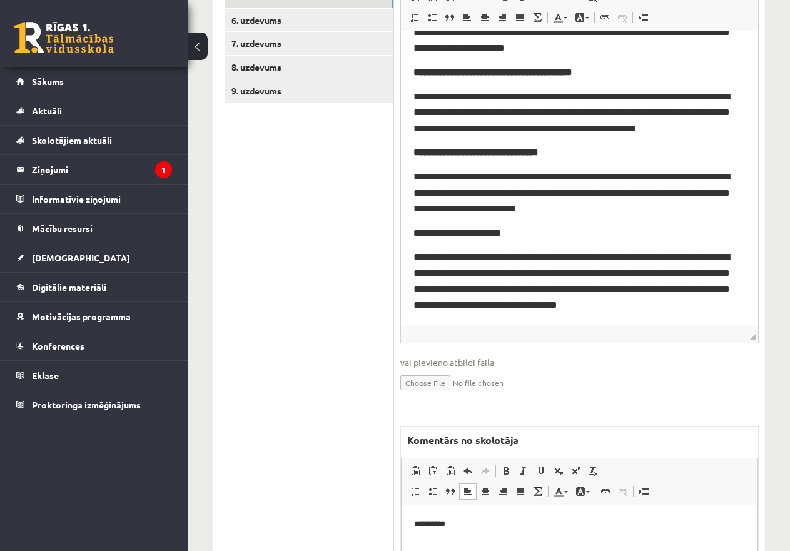
scroll to position [278, 0]
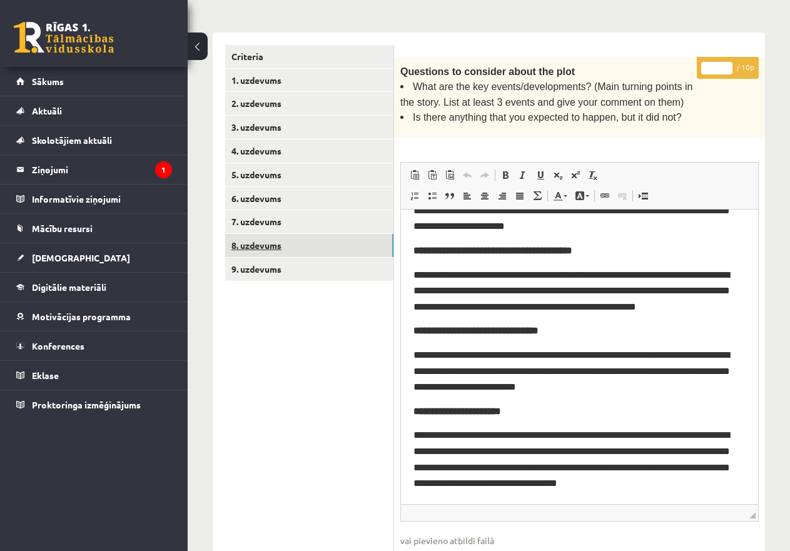
click at [262, 243] on link "8. uzdevums" at bounding box center [309, 245] width 168 height 23
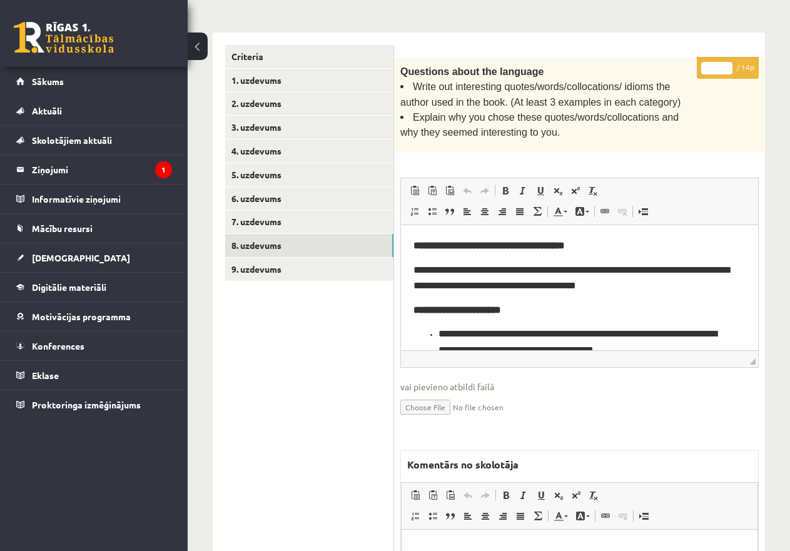
scroll to position [0, 0]
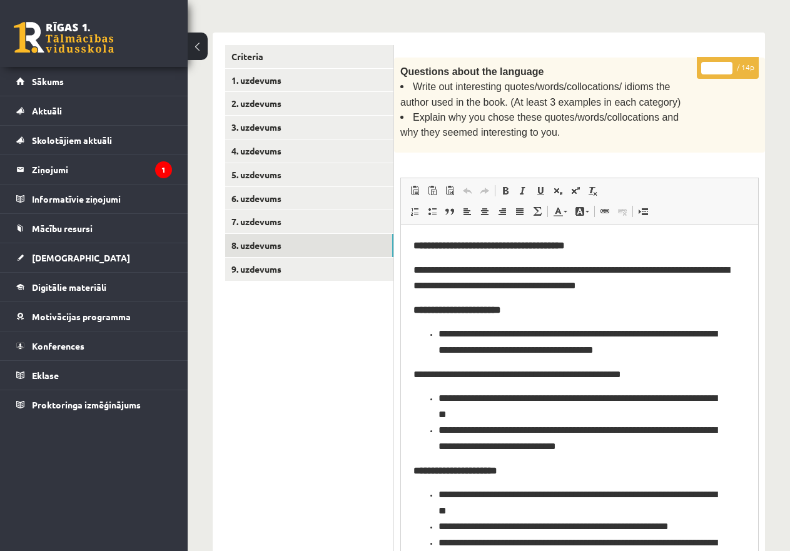
drag, startPoint x: 753, startPoint y: 356, endPoint x: 800, endPoint y: 576, distance: 224.6
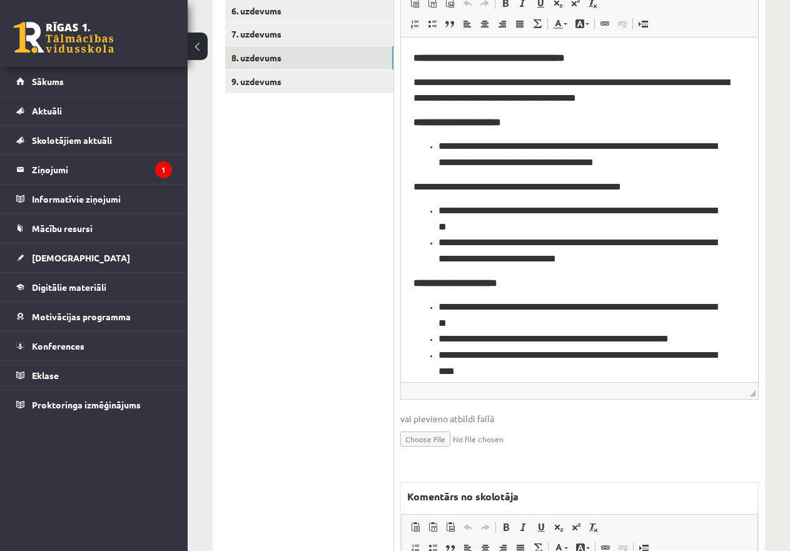
scroll to position [90, 0]
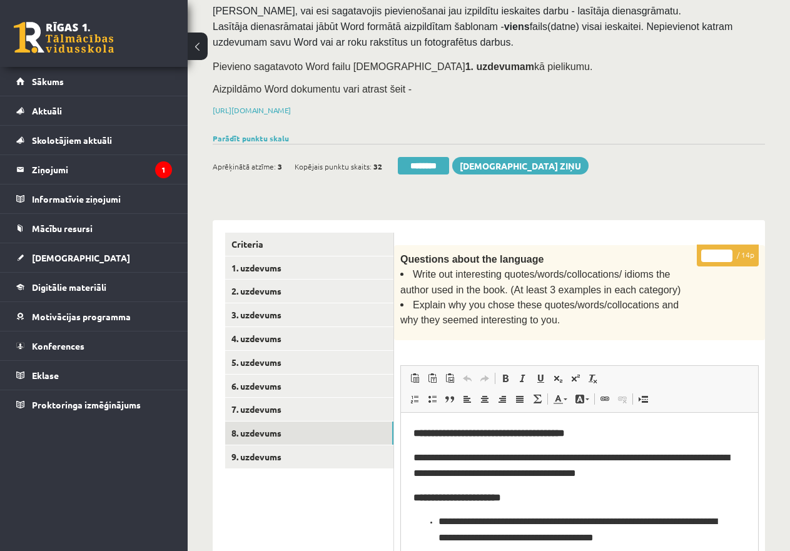
drag, startPoint x: 709, startPoint y: 253, endPoint x: 717, endPoint y: 253, distance: 8.1
click at [717, 253] on input "*" at bounding box center [716, 256] width 31 height 13
type input "**"
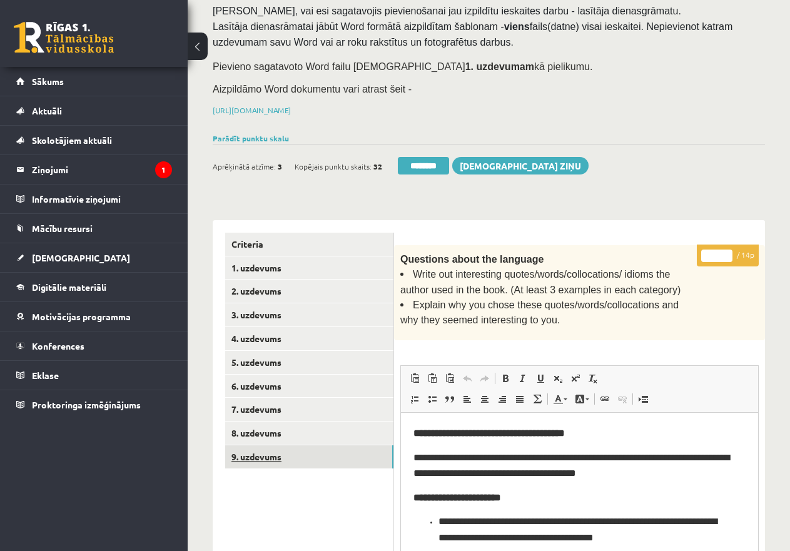
click at [252, 445] on link "9. uzdevums" at bounding box center [309, 456] width 168 height 23
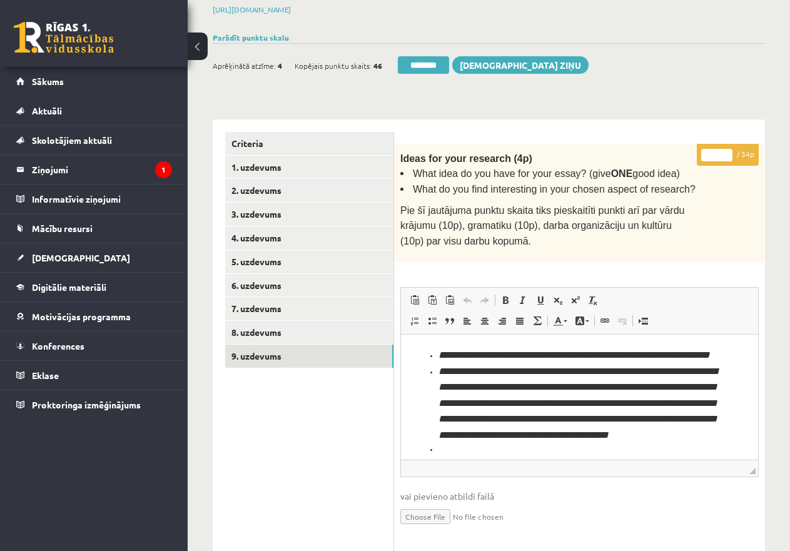
scroll to position [340, 0]
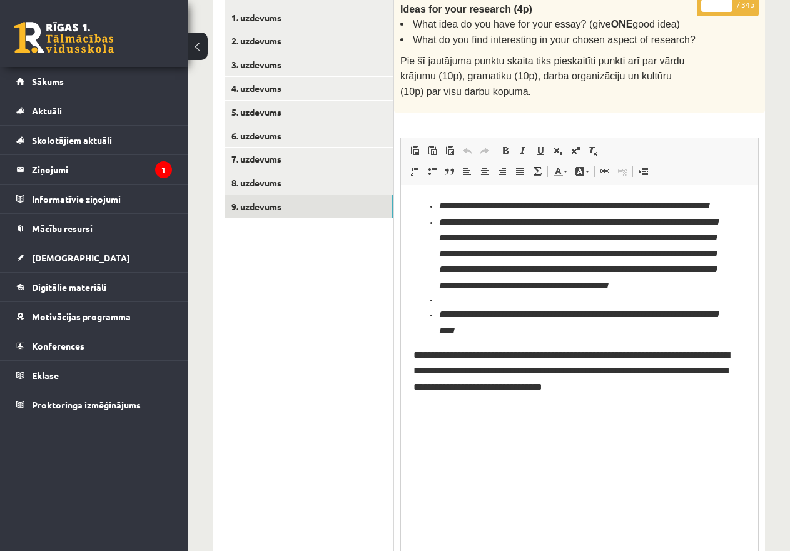
drag, startPoint x: 752, startPoint y: 314, endPoint x: 775, endPoint y: 576, distance: 262.5
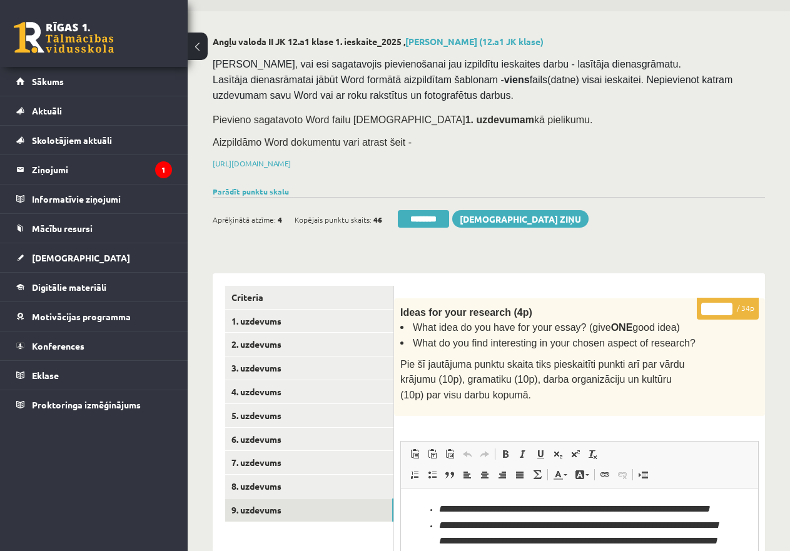
scroll to position [28, 0]
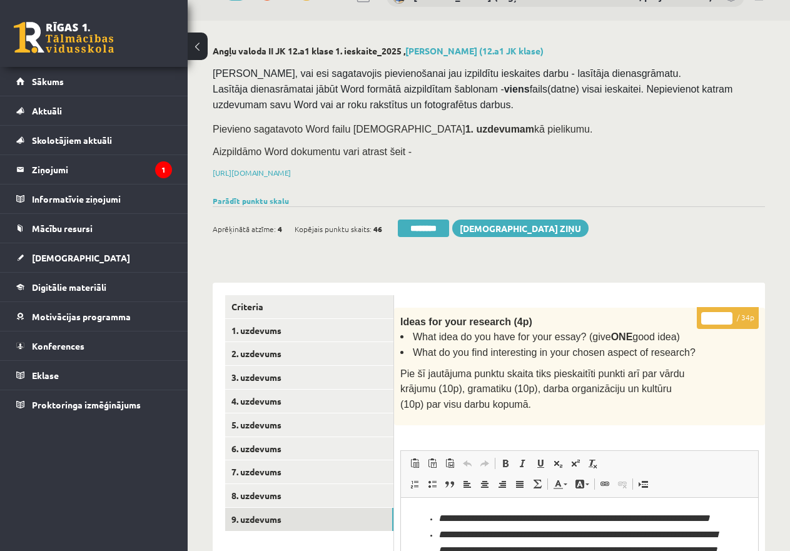
click at [718, 315] on input "*" at bounding box center [716, 318] width 31 height 13
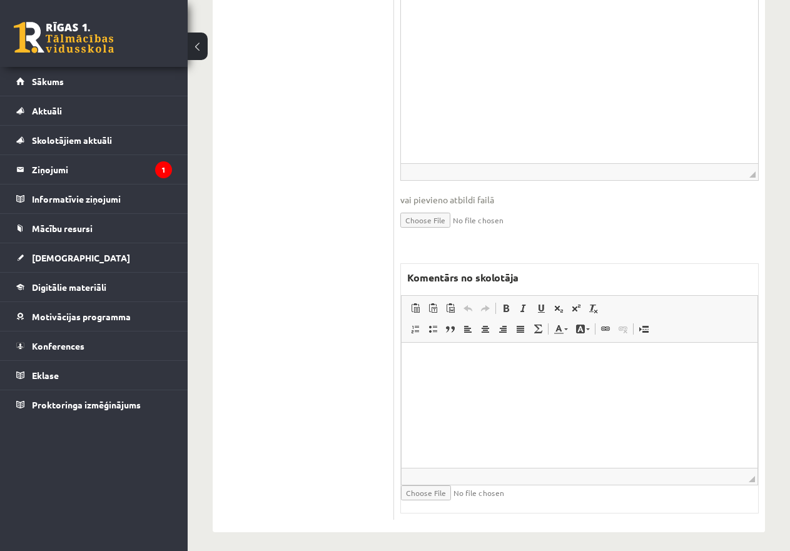
scroll to position [750, 0]
click at [458, 374] on html at bounding box center [580, 361] width 356 height 38
click at [457, 361] on p "**********" at bounding box center [579, 360] width 331 height 13
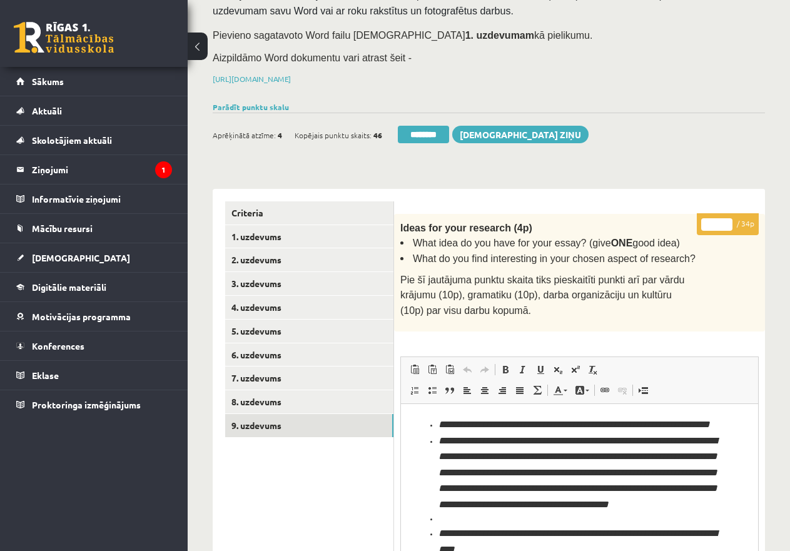
scroll to position [62, 0]
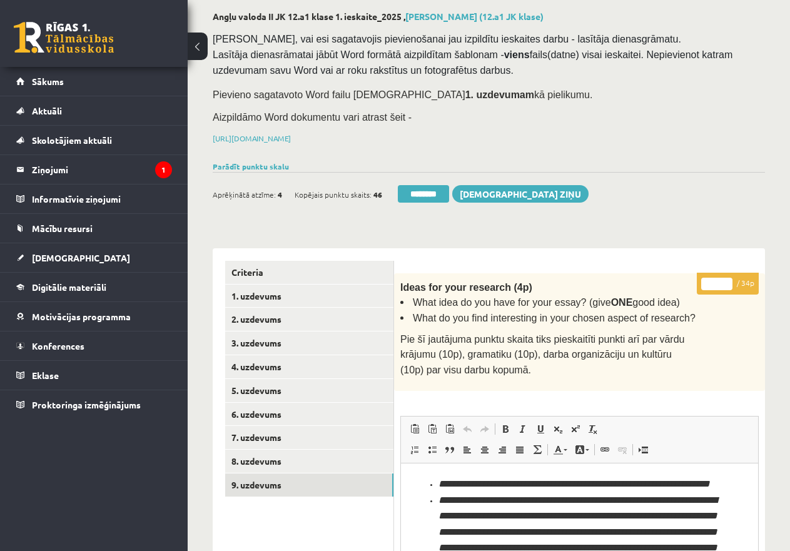
drag, startPoint x: 718, startPoint y: 280, endPoint x: 690, endPoint y: 280, distance: 28.2
type input "**"
click at [260, 451] on link "8. uzdevums" at bounding box center [309, 461] width 168 height 23
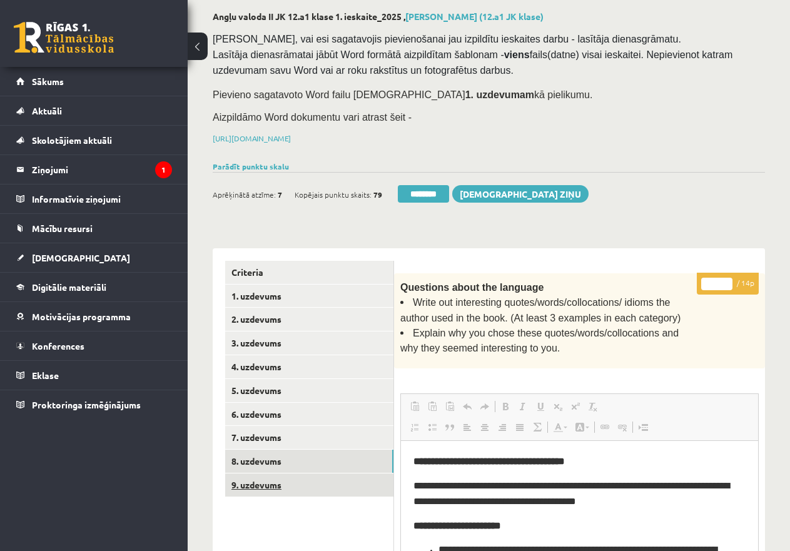
scroll to position [0, 0]
click at [271, 479] on link "9. uzdevums" at bounding box center [309, 485] width 168 height 23
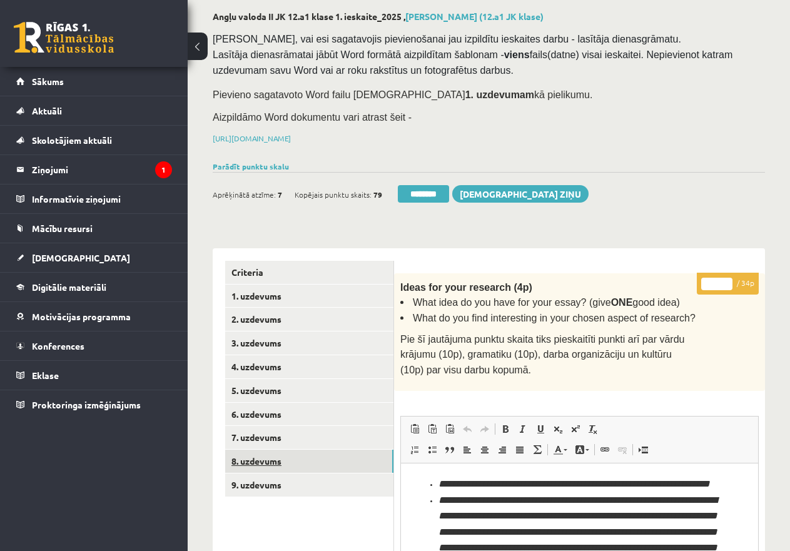
click at [272, 461] on link "8. uzdevums" at bounding box center [309, 461] width 168 height 23
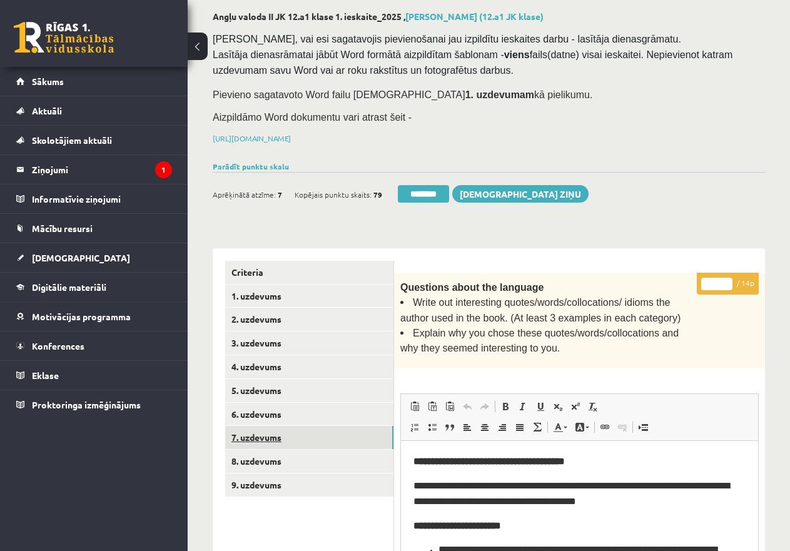
click at [272, 437] on link "7. uzdevums" at bounding box center [309, 437] width 168 height 23
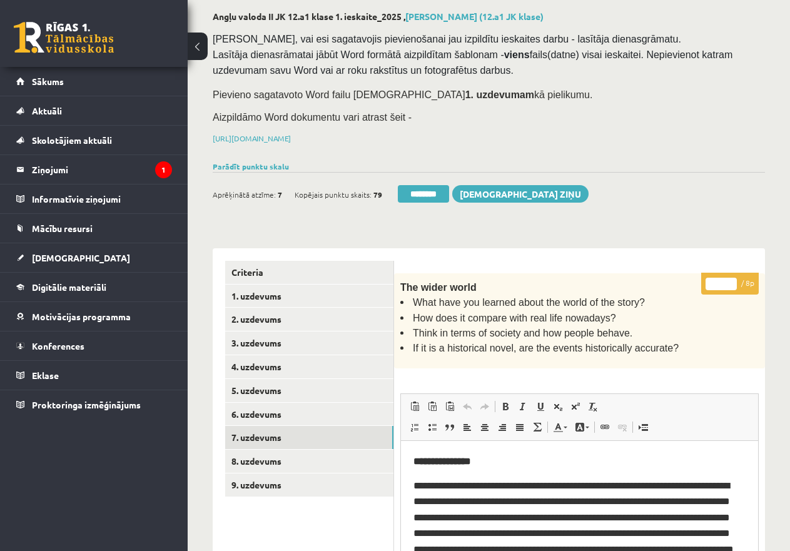
drag, startPoint x: 723, startPoint y: 278, endPoint x: 703, endPoint y: 278, distance: 20.6
click at [703, 278] on p "* / 8p" at bounding box center [730, 284] width 58 height 22
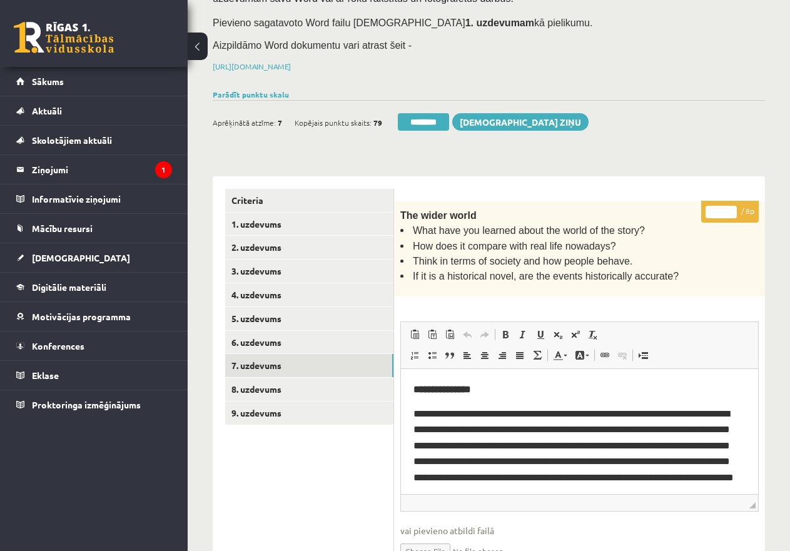
scroll to position [250, 0]
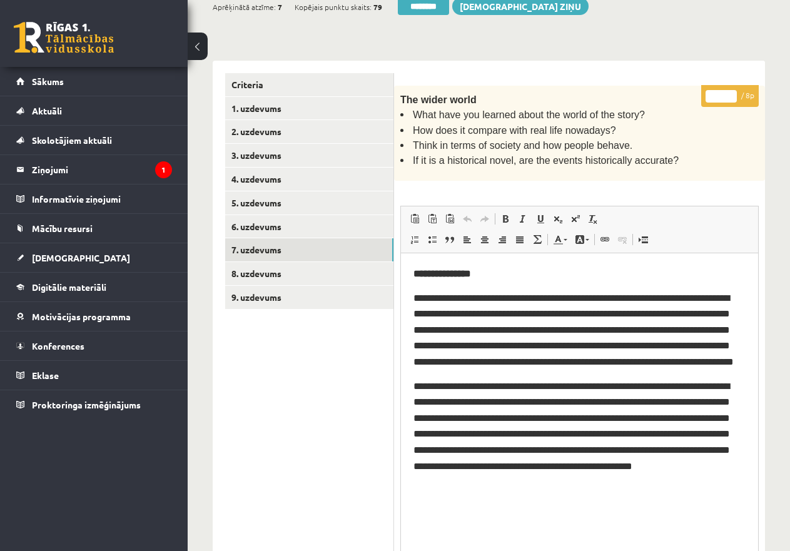
drag, startPoint x: 753, startPoint y: 383, endPoint x: 760, endPoint y: 576, distance: 192.9
click at [760, 302] on html "0 Dāvanas 4042 mP 48 xp Katrīne Laizāne (angļu valoda II - 12.a un c. klase, pr…" at bounding box center [395, 25] width 790 height 551
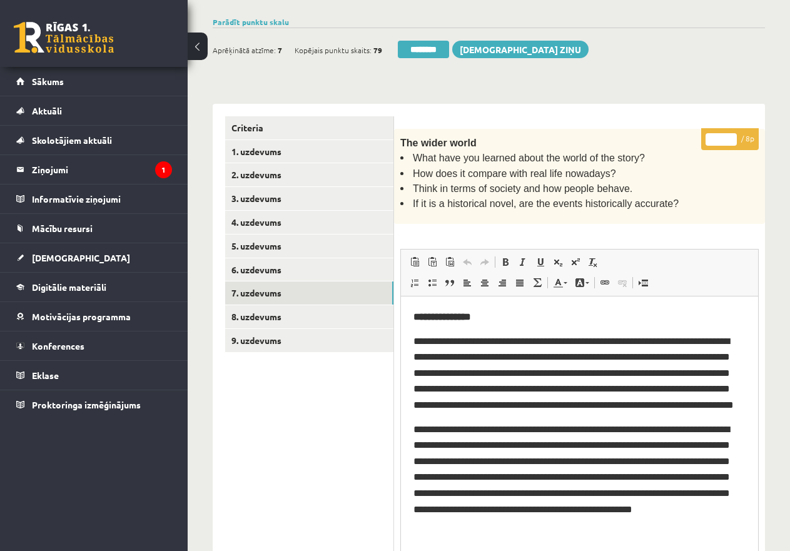
scroll to position [125, 0]
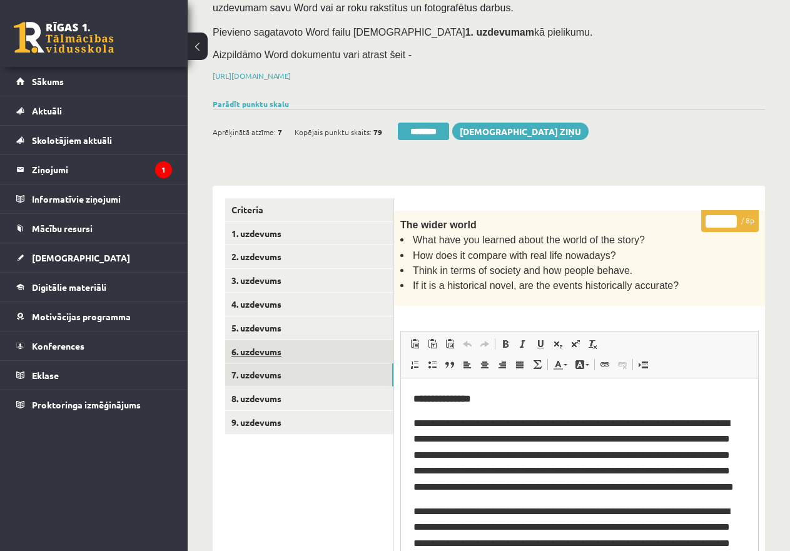
type input "*"
click at [272, 348] on link "6. uzdevums" at bounding box center [309, 351] width 168 height 23
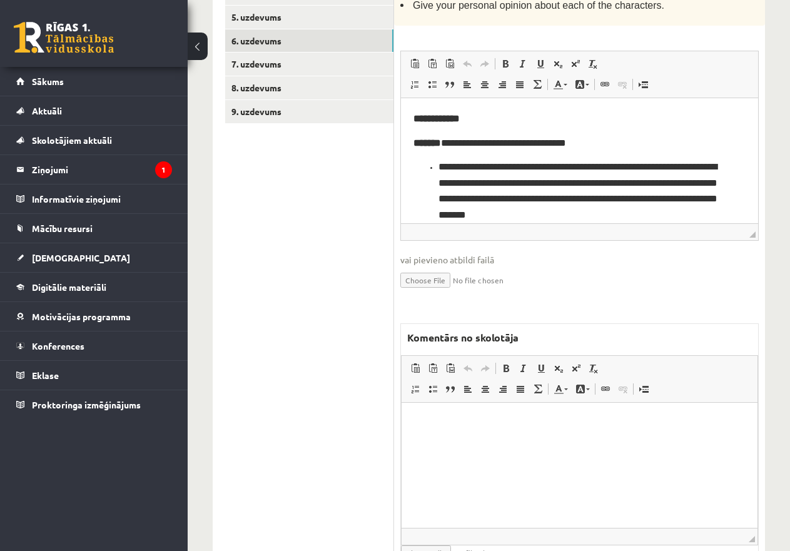
scroll to position [437, 0]
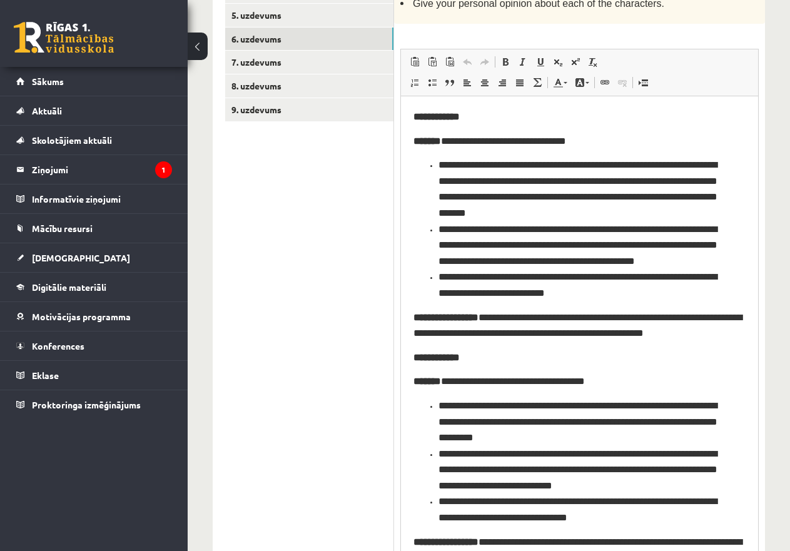
drag, startPoint x: 753, startPoint y: 226, endPoint x: 755, endPoint y: 576, distance: 349.8
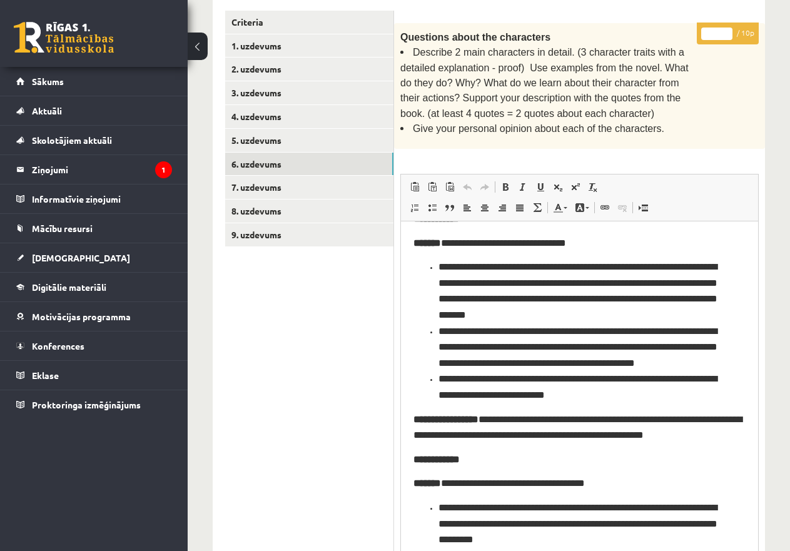
scroll to position [0, 0]
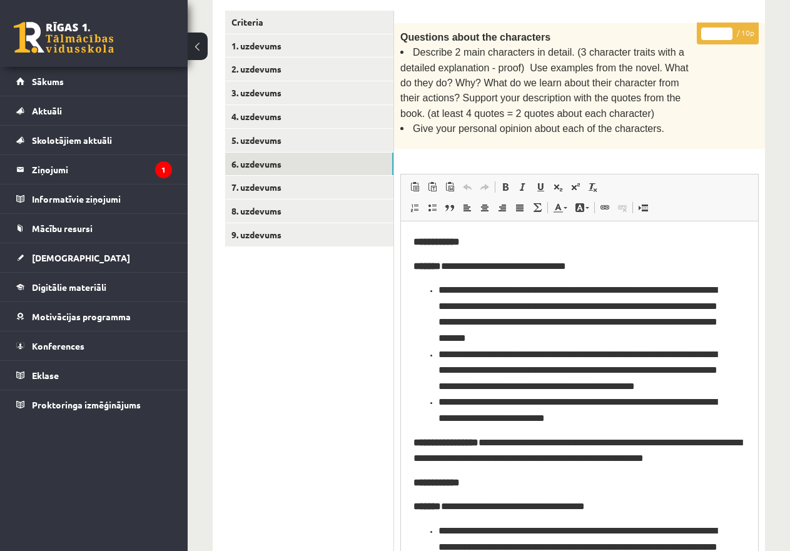
drag, startPoint x: 715, startPoint y: 26, endPoint x: 689, endPoint y: 26, distance: 25.7
click at [689, 26] on div "* / 10p Questions about the characters Describe 2 main characters in detail. (3…" at bounding box center [579, 538] width 371 height 1030
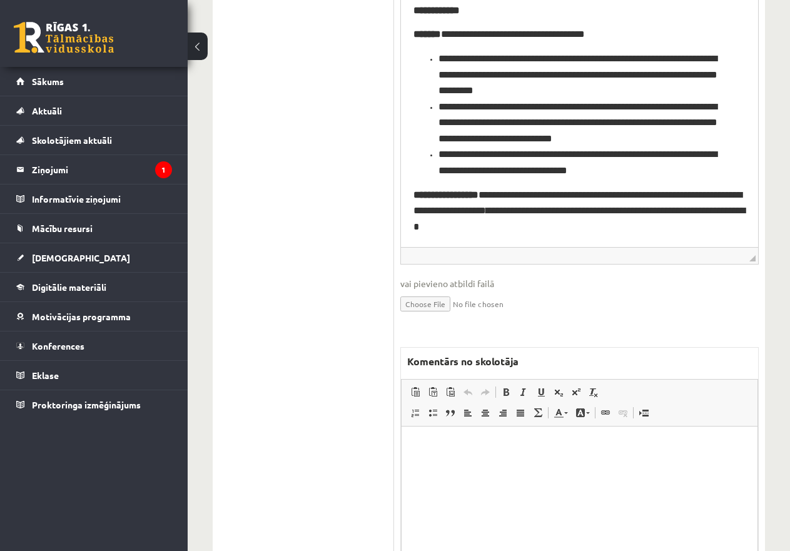
scroll to position [846, 0]
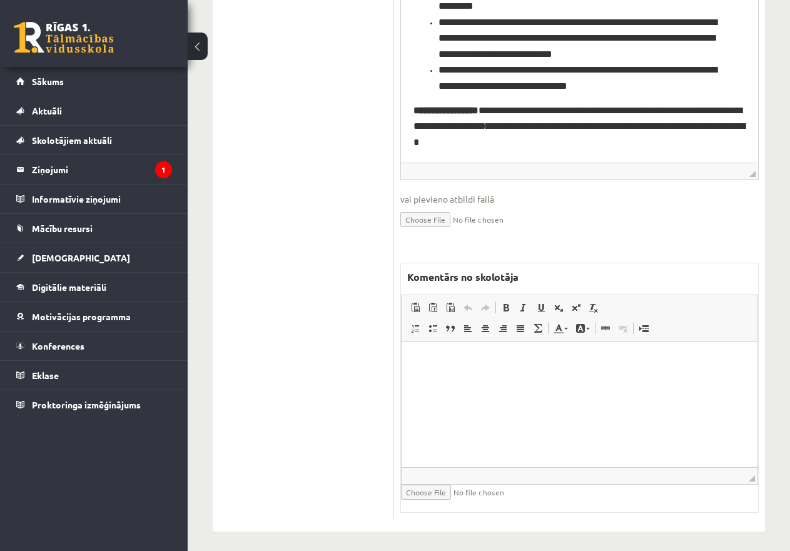
type input "*"
click at [484, 356] on p "Editor, wiswyg-editor-47433783492300-1760548904-666" at bounding box center [579, 360] width 331 height 13
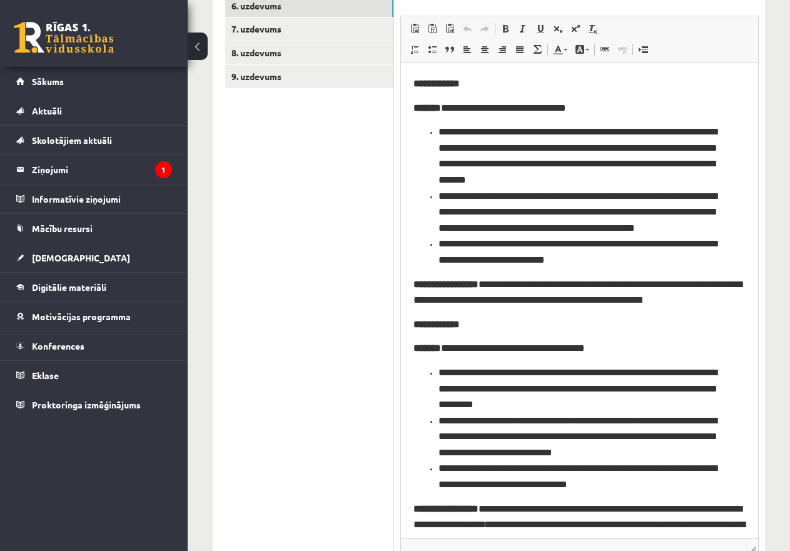
scroll to position [95, 0]
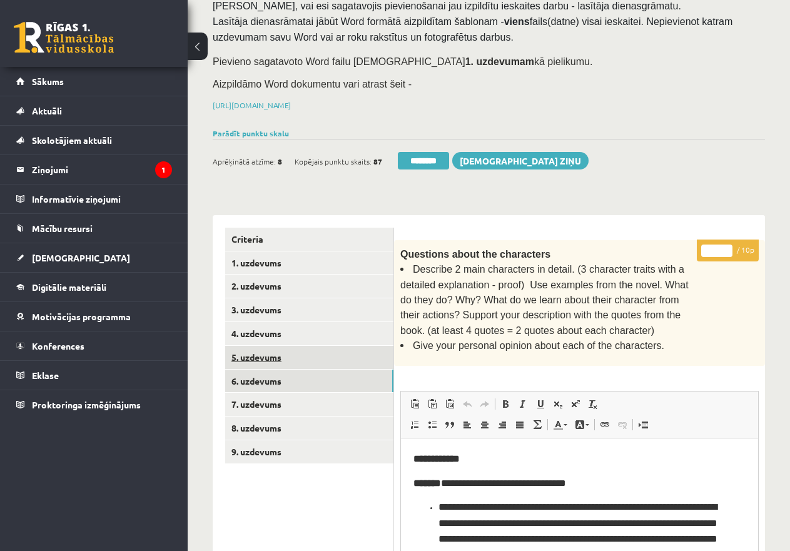
click at [255, 357] on link "5. uzdevums" at bounding box center [309, 357] width 168 height 23
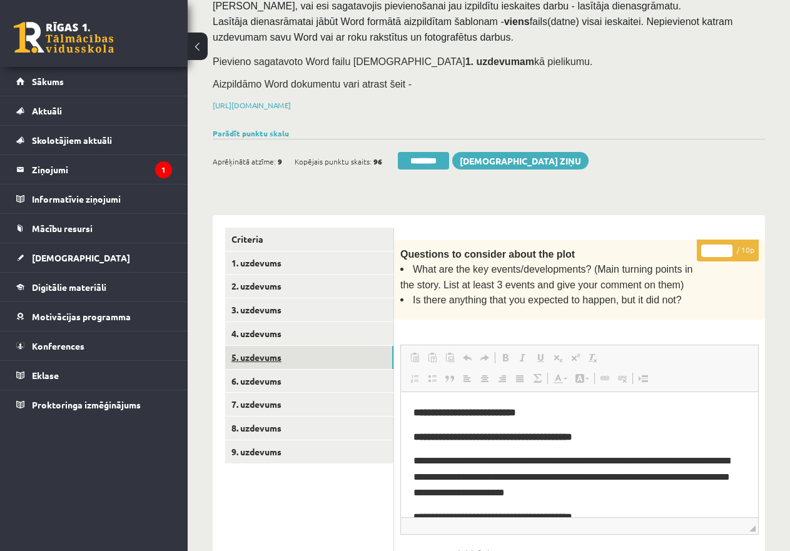
scroll to position [0, 0]
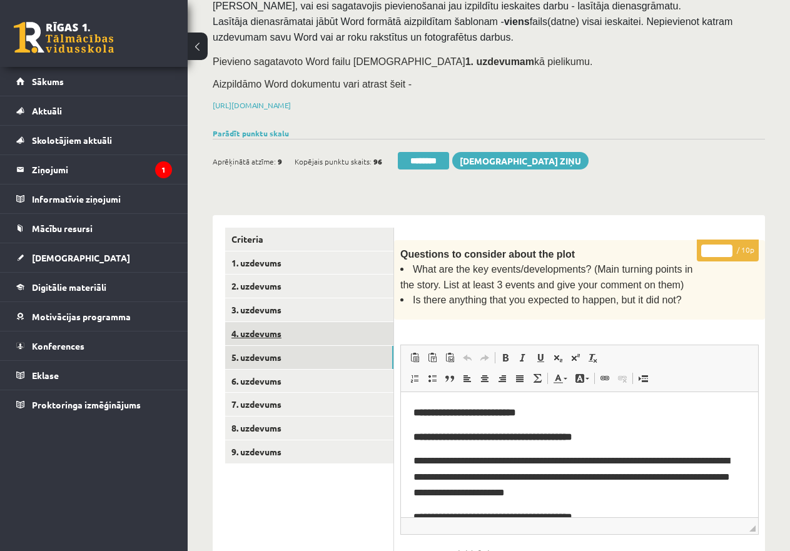
click at [262, 330] on link "4. uzdevums" at bounding box center [309, 333] width 168 height 23
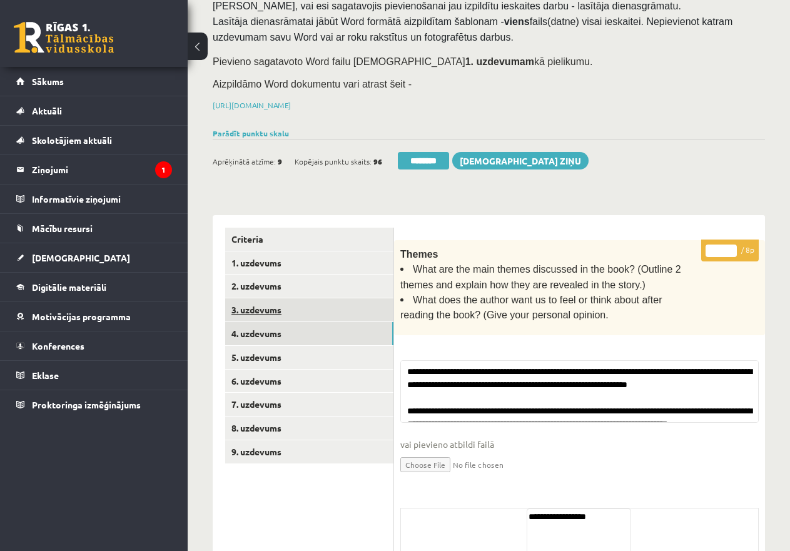
click at [264, 307] on link "3. uzdevums" at bounding box center [309, 309] width 168 height 23
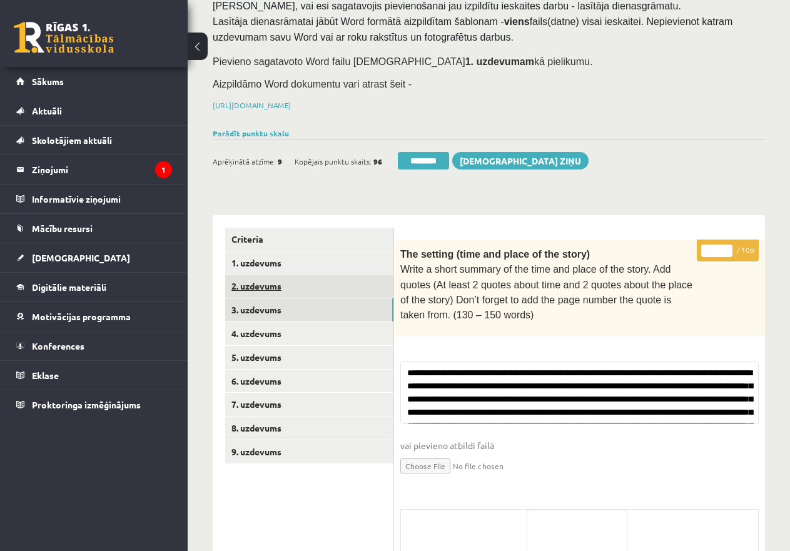
click at [261, 280] on link "2. uzdevums" at bounding box center [309, 286] width 168 height 23
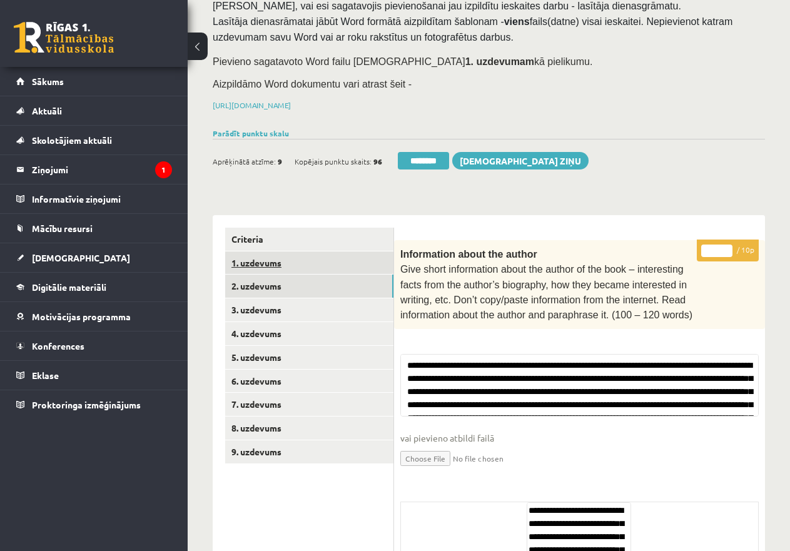
click at [265, 260] on link "1. uzdevums" at bounding box center [309, 263] width 168 height 23
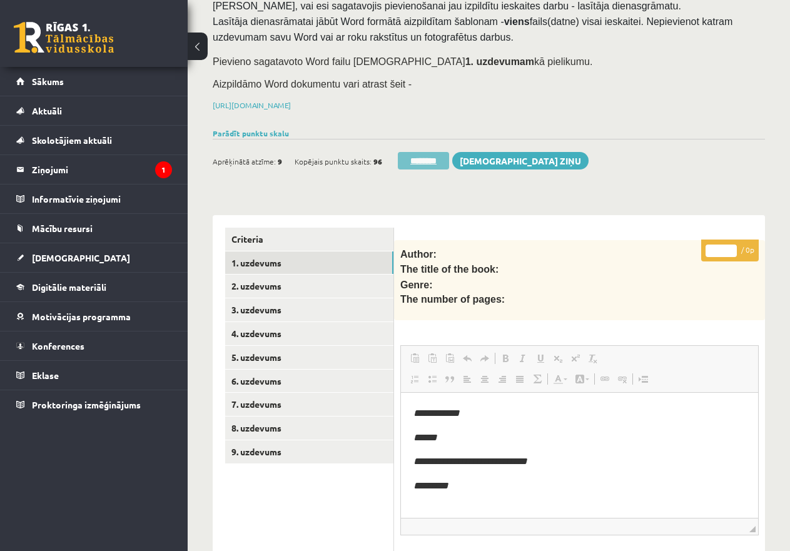
click at [427, 156] on input "********" at bounding box center [423, 161] width 51 height 18
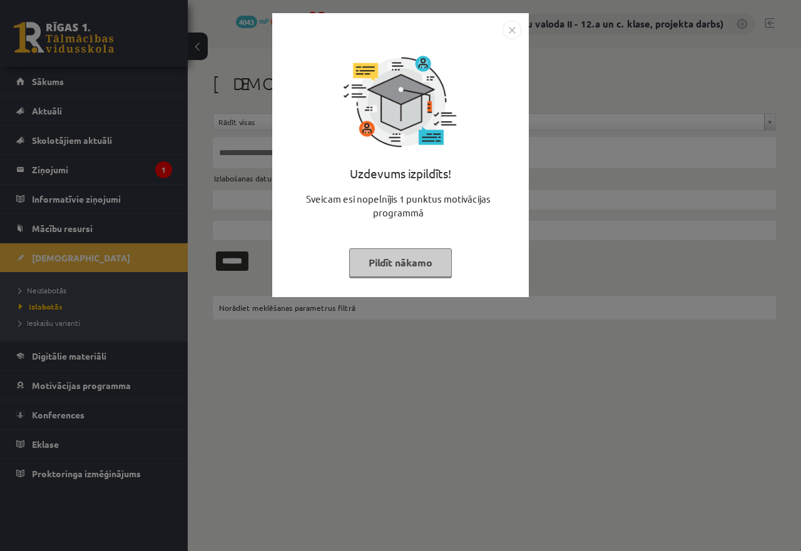
click at [414, 259] on button "Pildīt nākamo" at bounding box center [400, 262] width 103 height 29
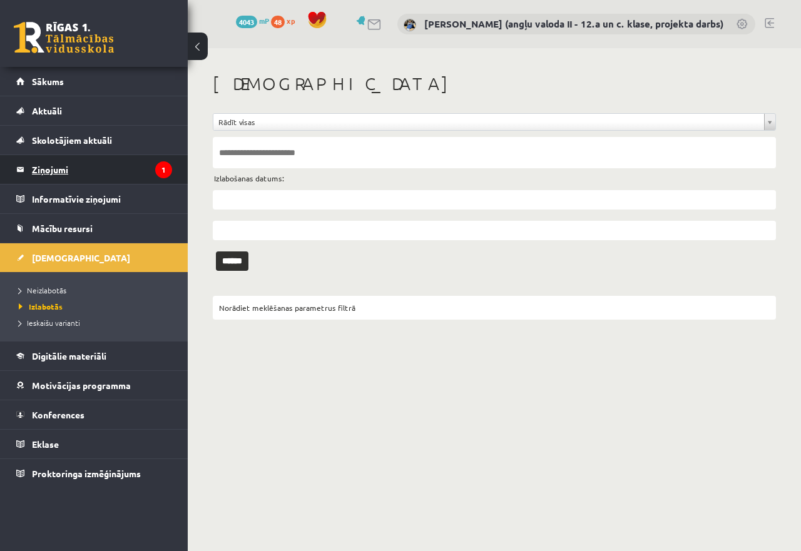
click at [92, 165] on legend "Ziņojumi 1" at bounding box center [102, 169] width 140 height 29
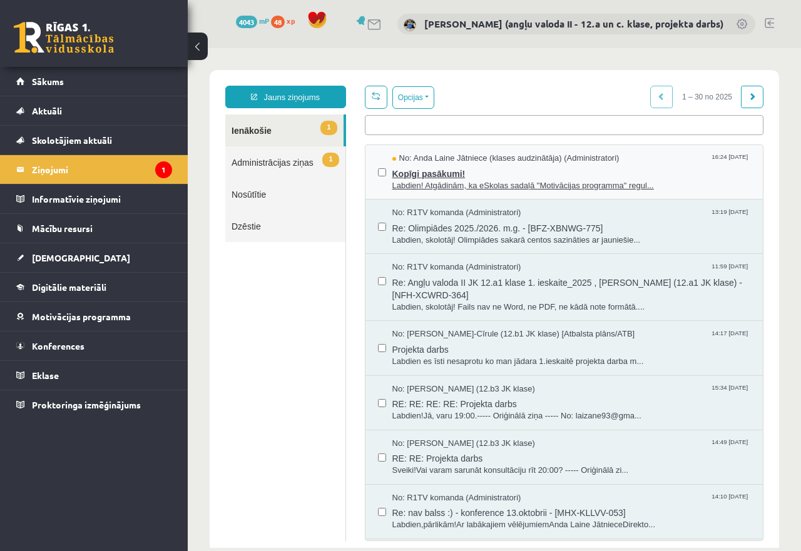
click at [429, 181] on span "Labdien! Atgādinām, ka eSkolas sadaļā "Motivācijas programma" regul..." at bounding box center [571, 186] width 359 height 12
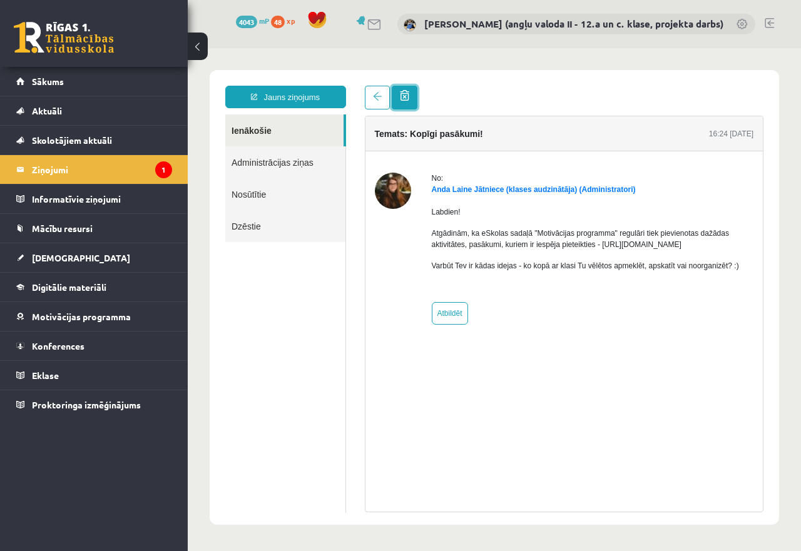
click at [404, 98] on span at bounding box center [404, 95] width 9 height 11
